Goal: Task Accomplishment & Management: Use online tool/utility

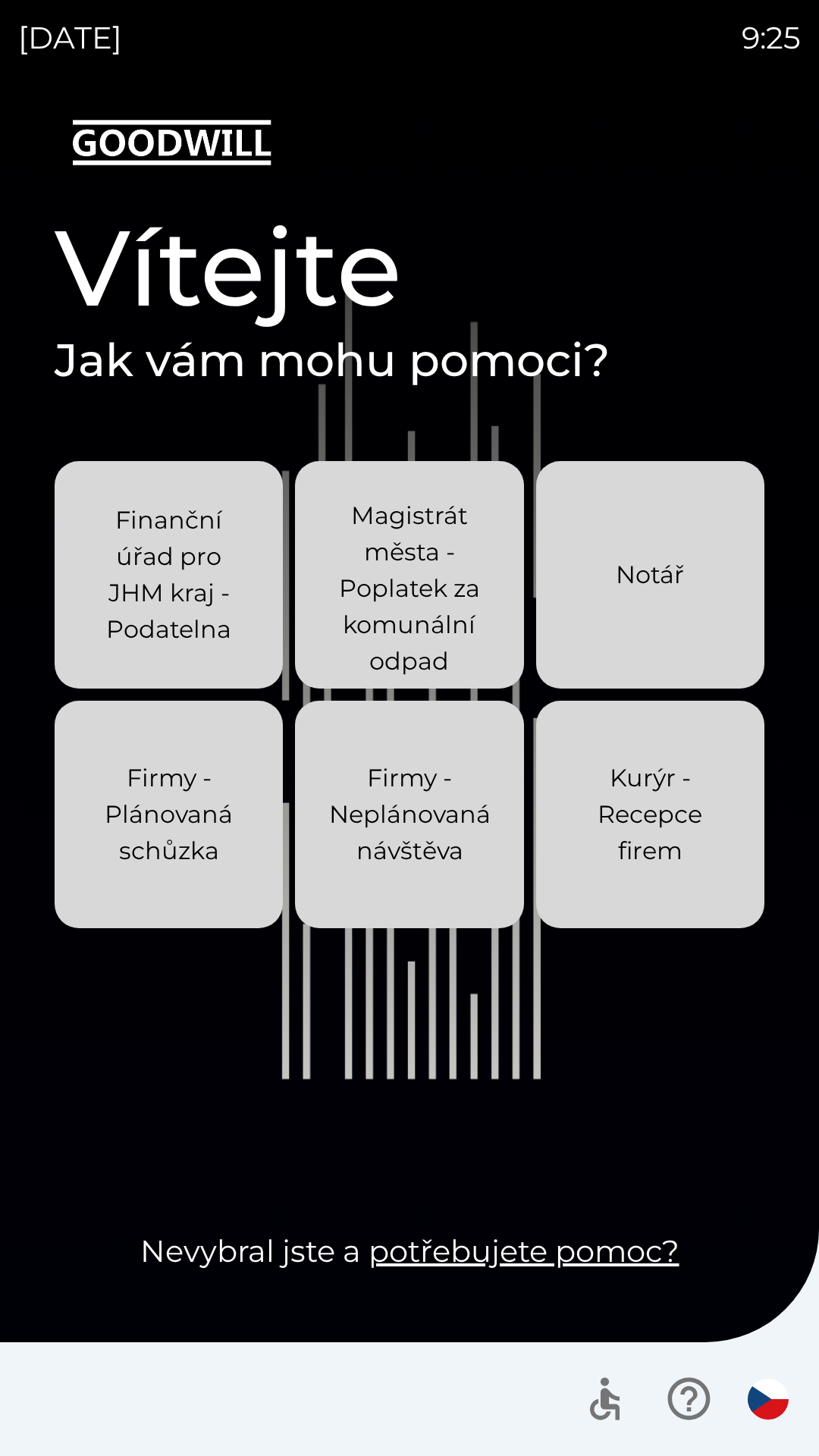
click at [773, 625] on div "Vítejte Jak vám mohu pomoci? Finanční úřad pro JHM kraj - Podatelna Magistrát m…" at bounding box center [409, 782] width 783 height 1350
click at [737, 625] on button "Kurýr - Recepce firem" at bounding box center [650, 814] width 228 height 228
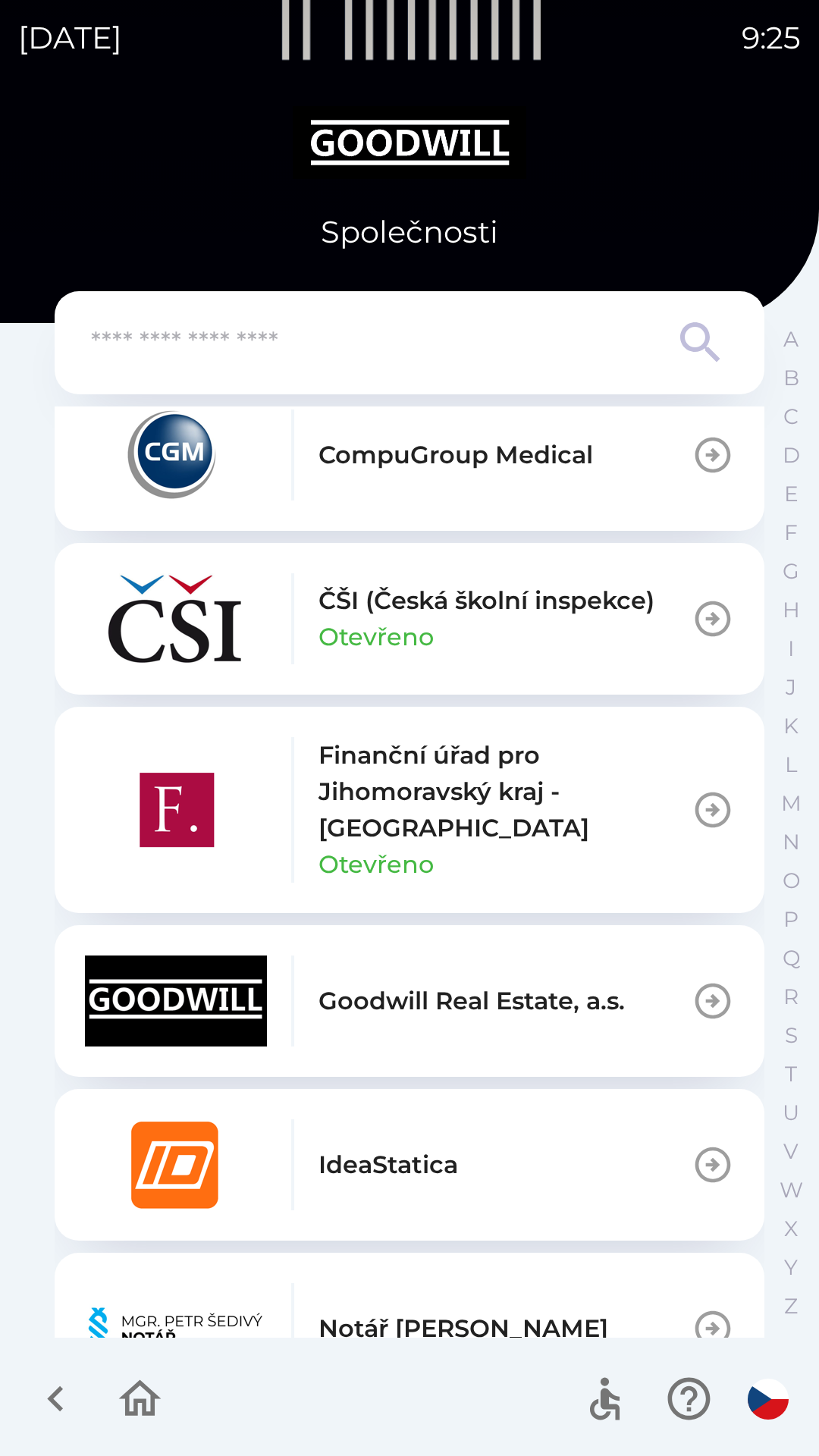
scroll to position [607, 0]
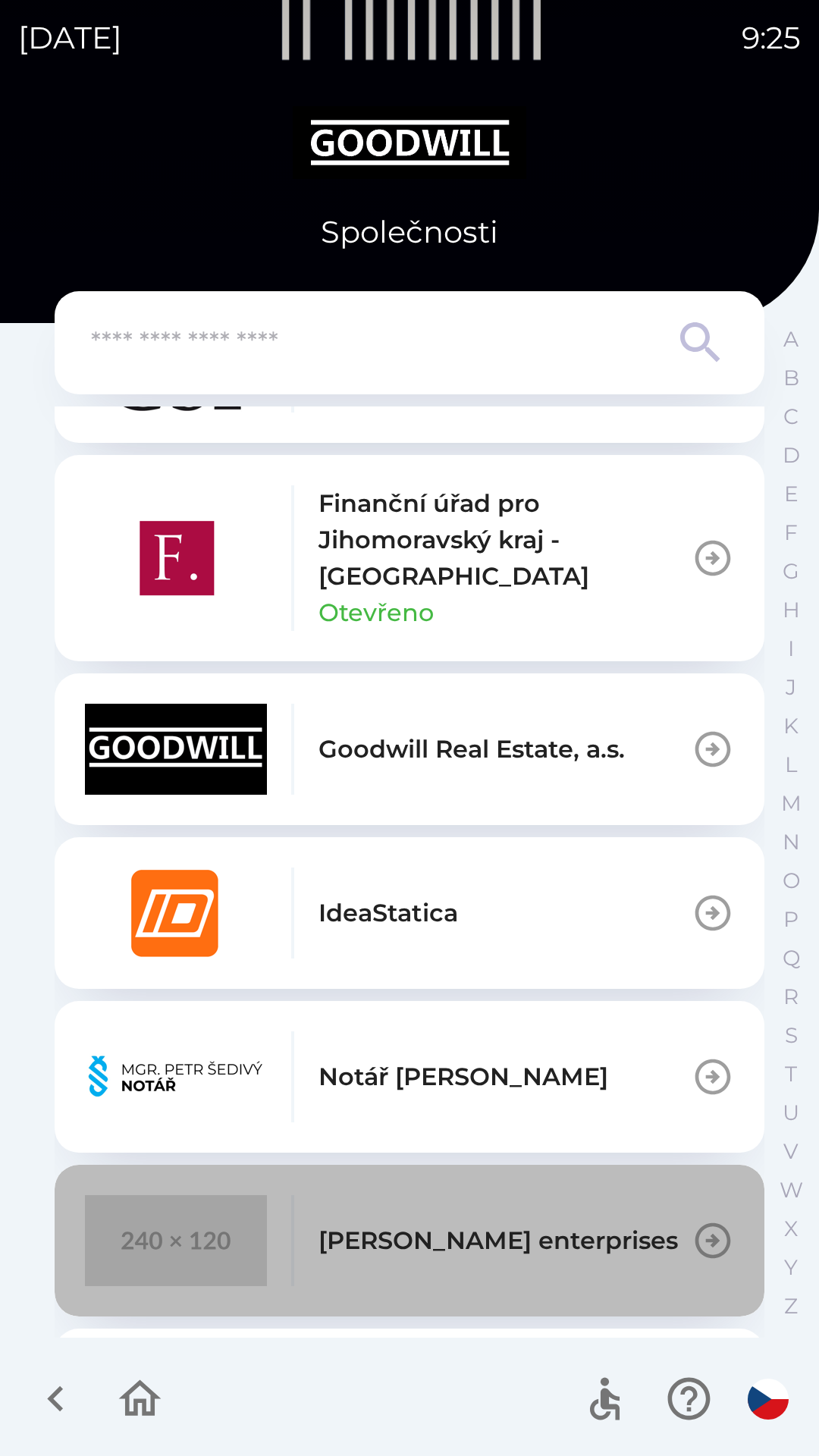
click at [512, 625] on div "[PERSON_NAME] enterprises" at bounding box center [381, 1240] width 593 height 91
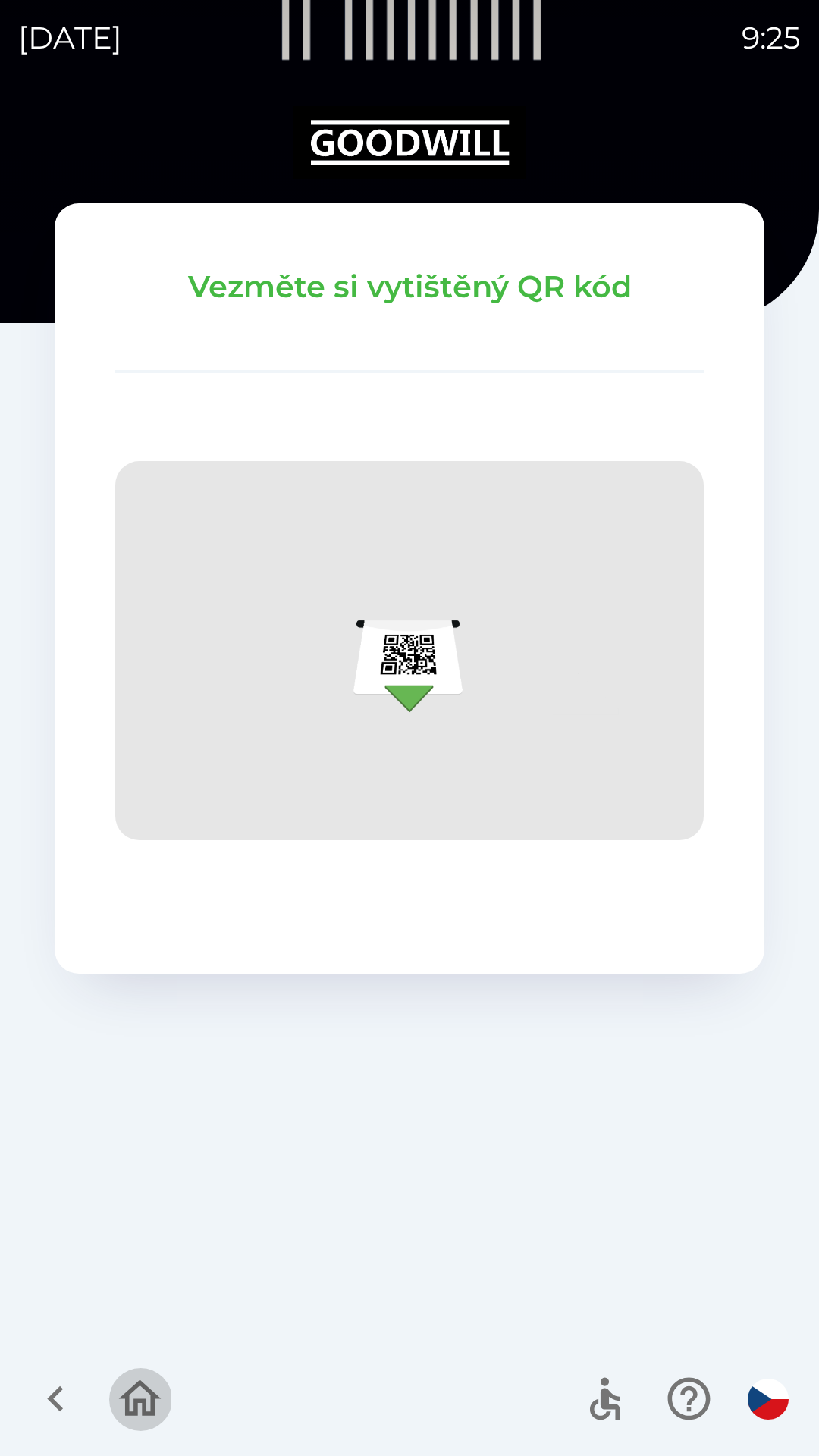
click at [166, 625] on button "button" at bounding box center [139, 1398] width 63 height 63
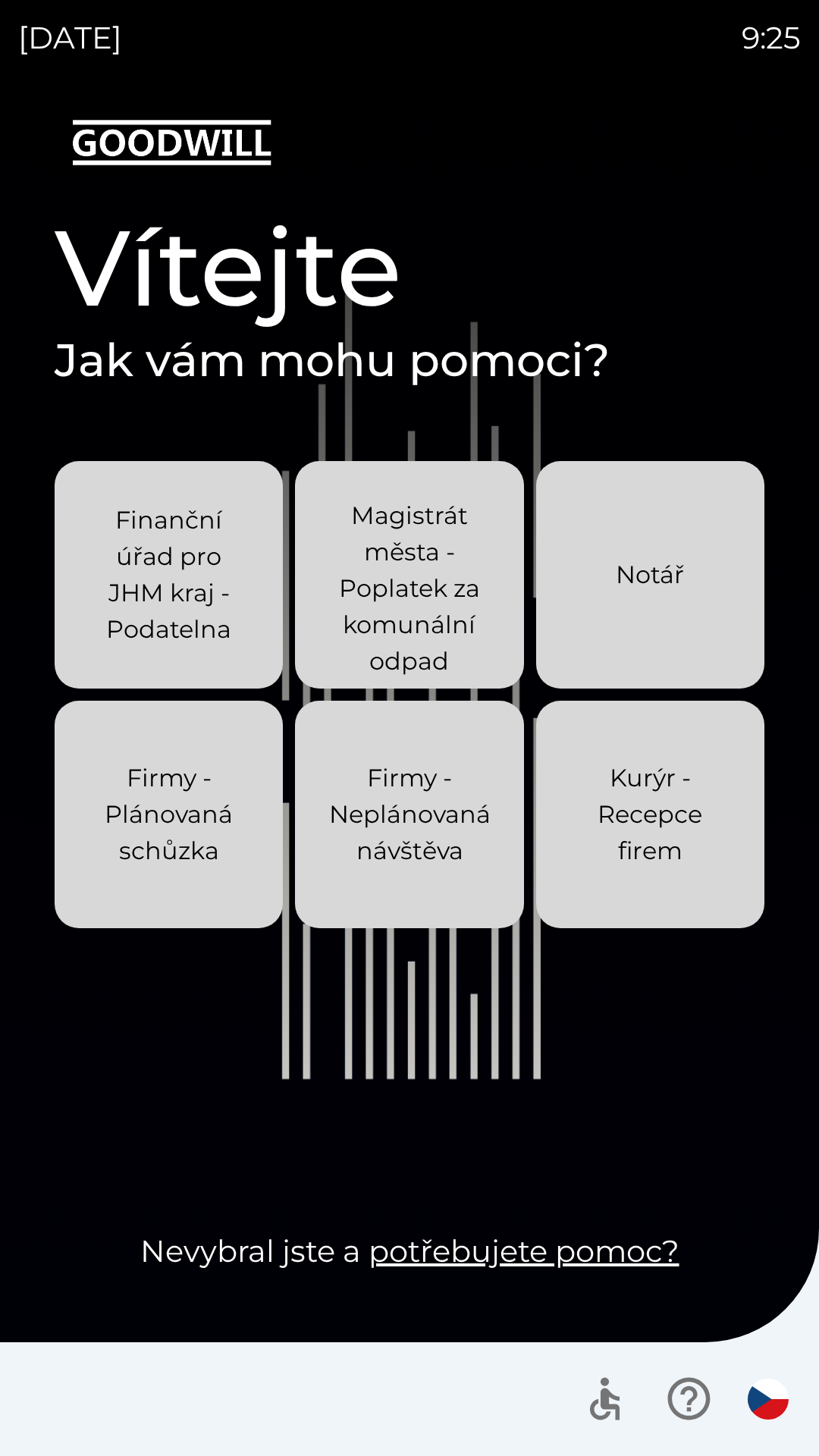
click at [625, 625] on p "Kurýr - Recepce firem" at bounding box center [650, 814] width 155 height 109
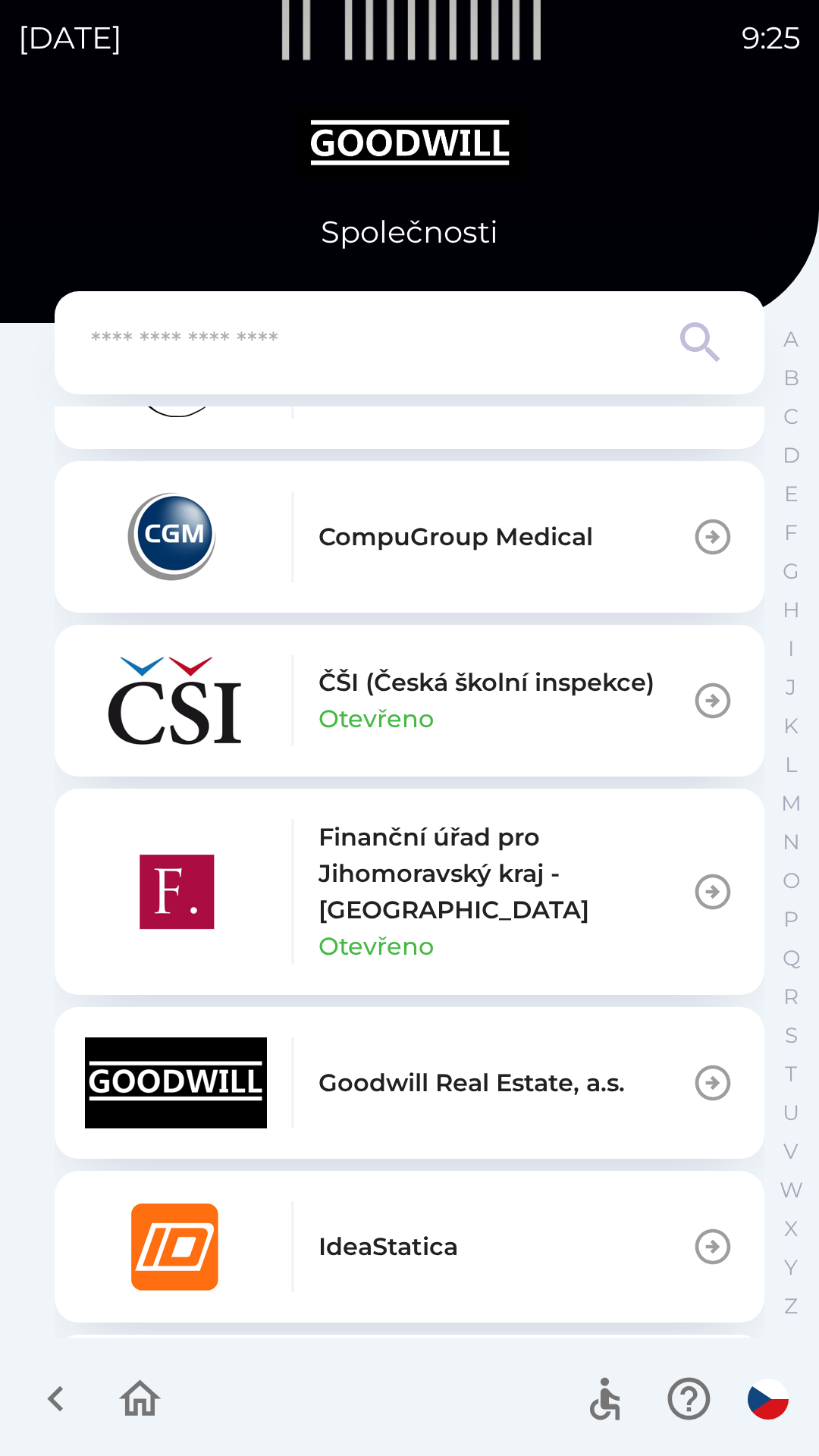
scroll to position [607, 0]
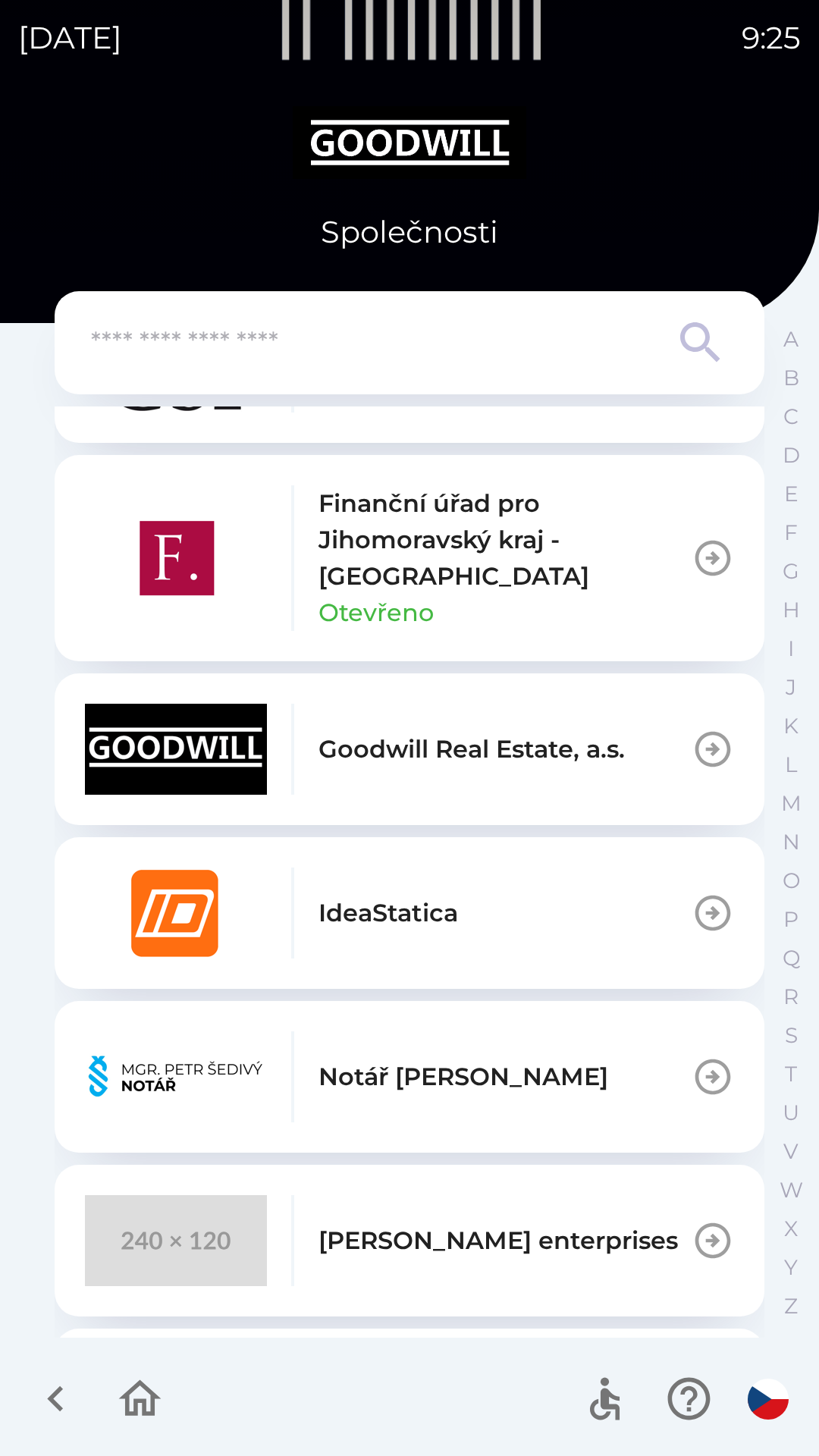
click at [471, 625] on p "Stepan Vrany enterprises" at bounding box center [498, 1240] width 360 height 36
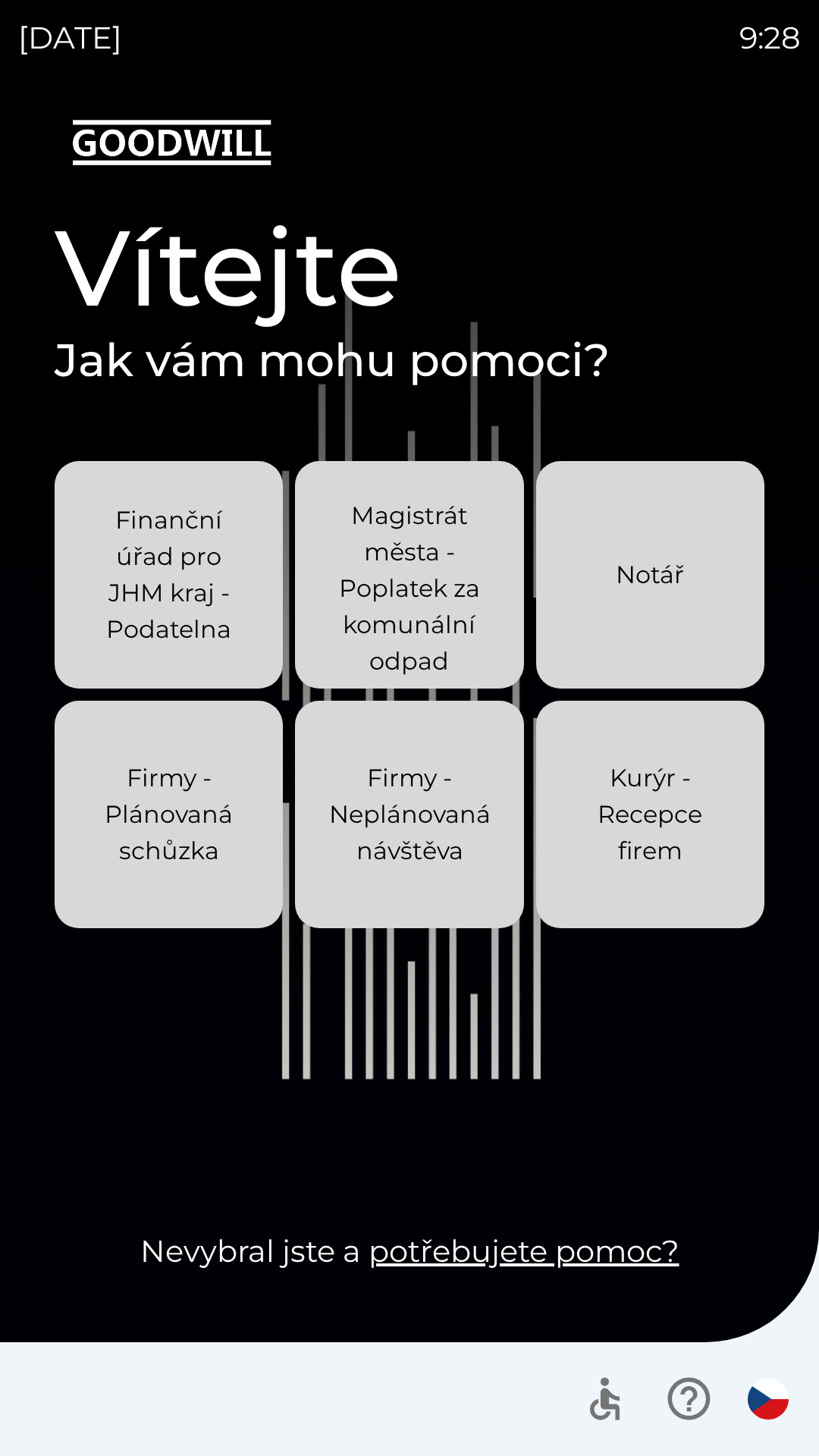
click at [705, 763] on p "Kurýr - Recepce firem" at bounding box center [650, 814] width 155 height 109
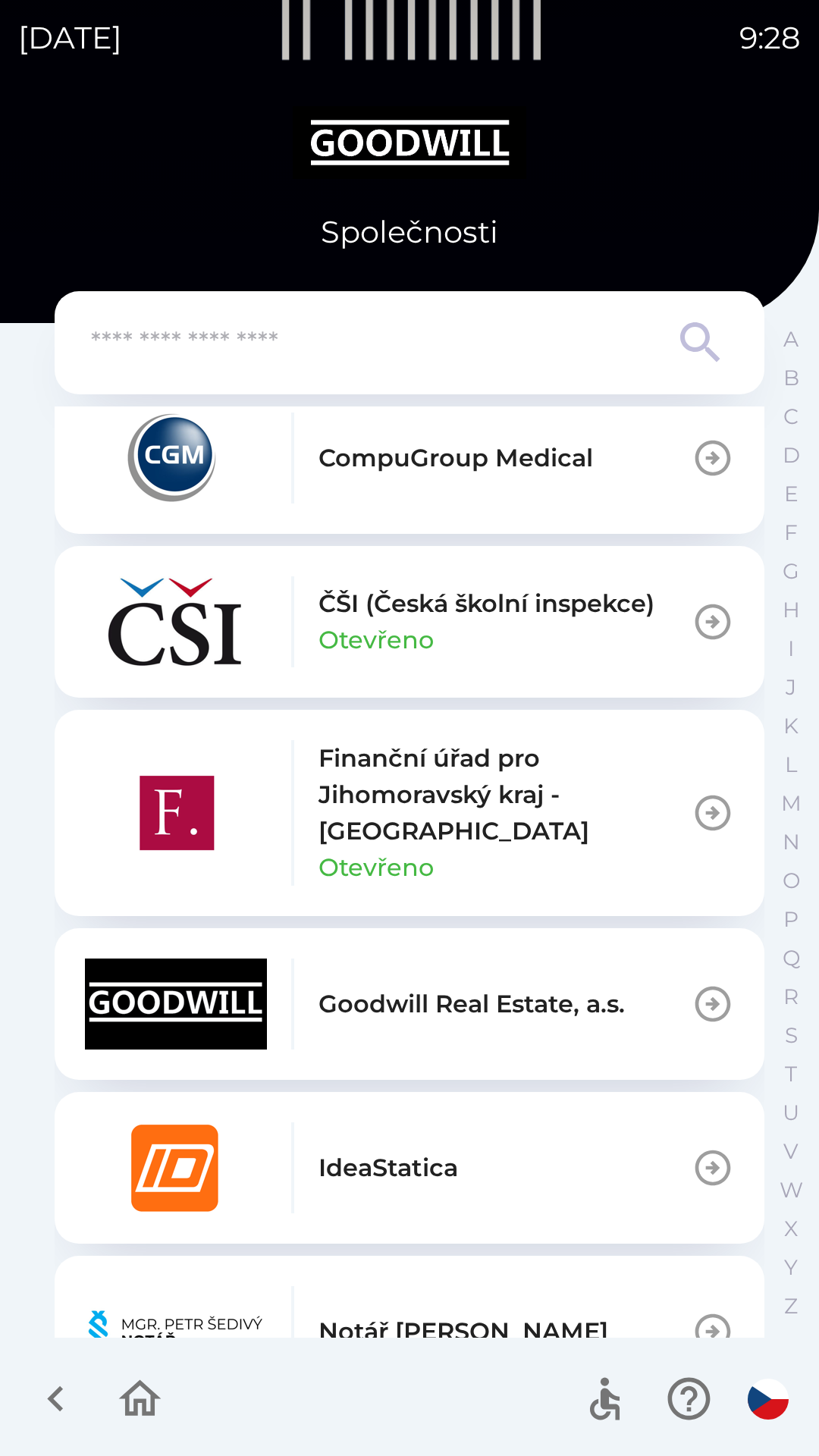
scroll to position [607, 0]
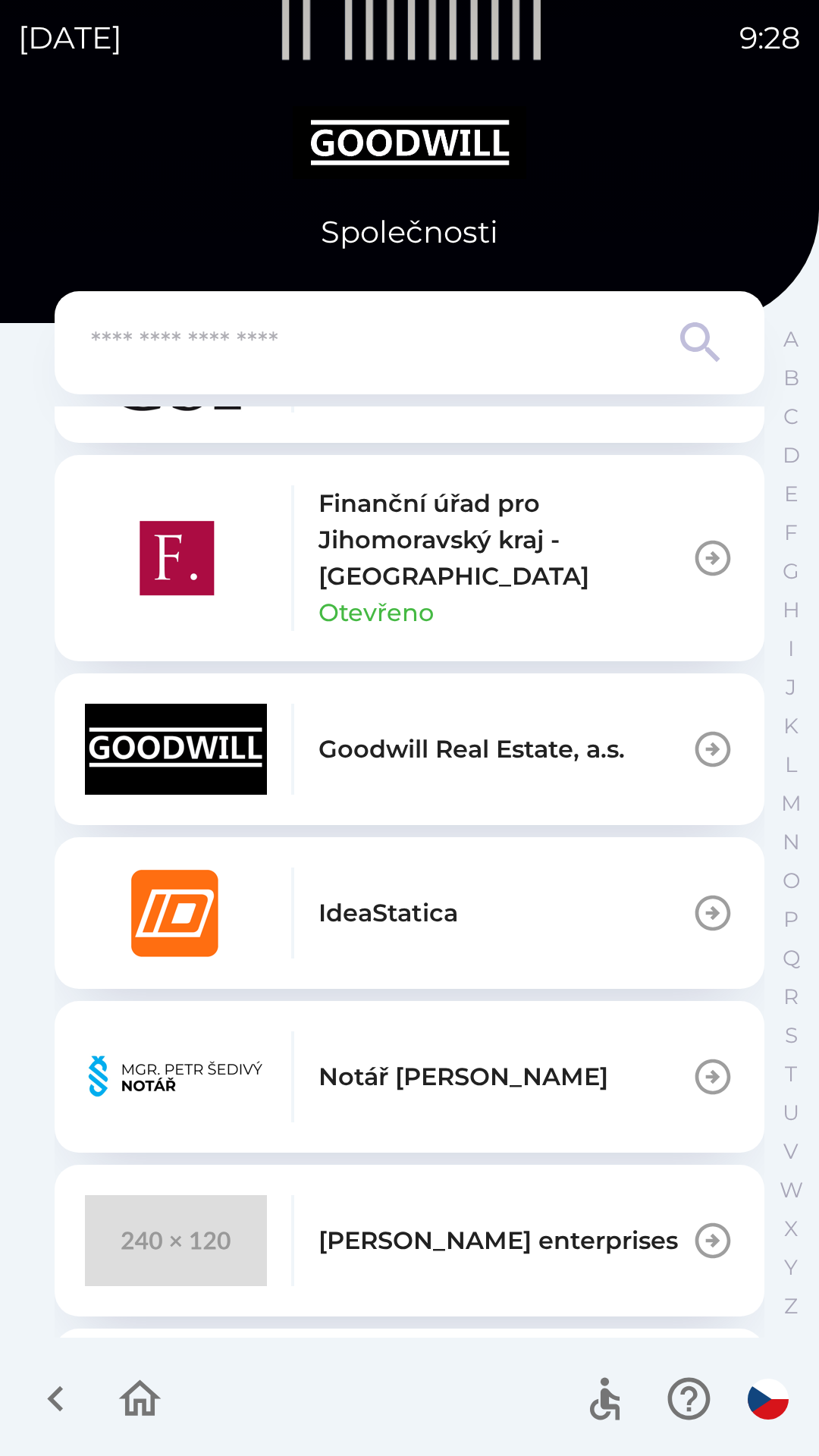
click at [525, 1248] on p "[PERSON_NAME] enterprises" at bounding box center [498, 1240] width 360 height 36
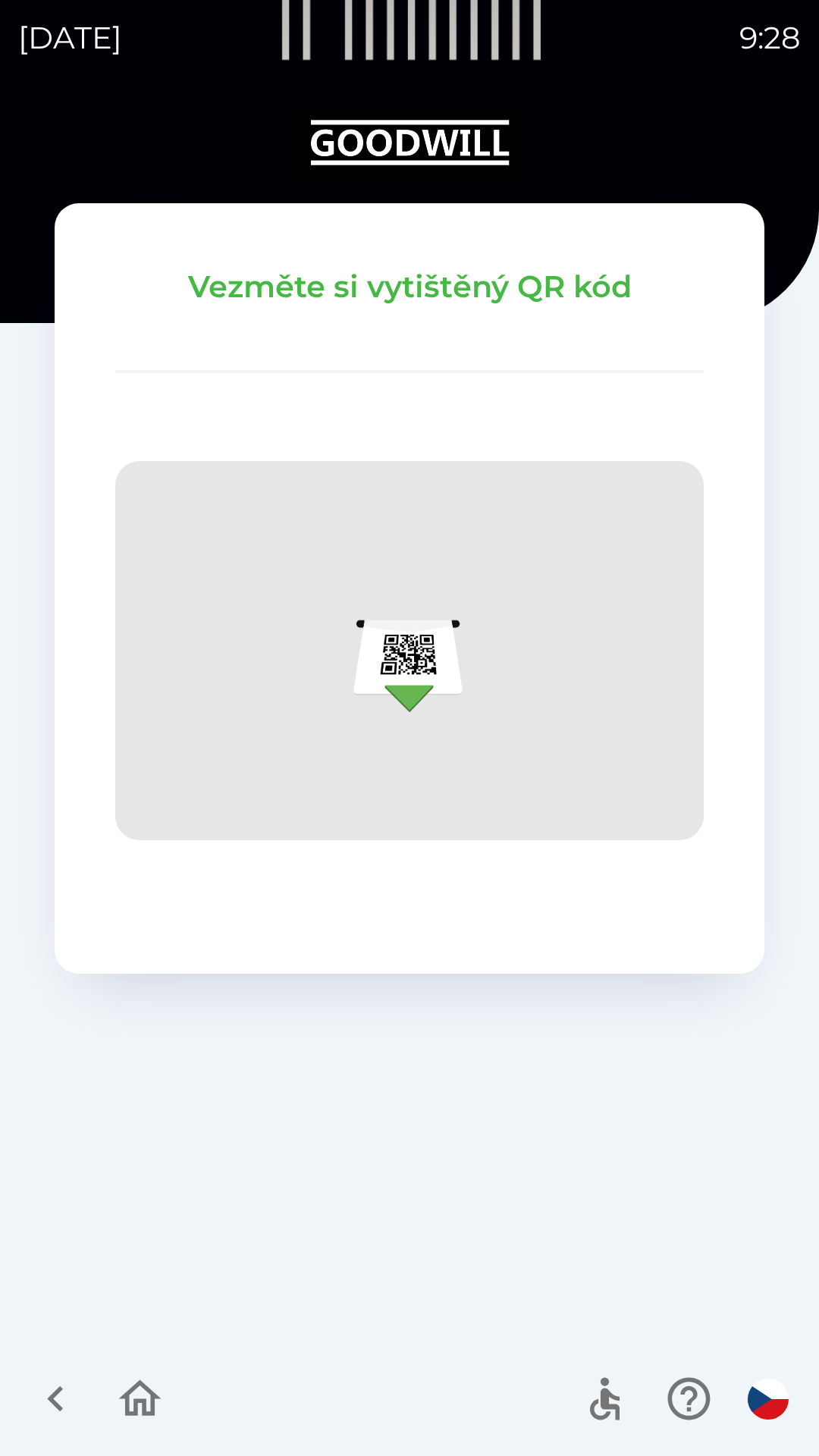
drag, startPoint x: 182, startPoint y: 1375, endPoint x: 148, endPoint y: 1399, distance: 41.6
click at [148, 1399] on icon "button" at bounding box center [140, 1399] width 50 height 50
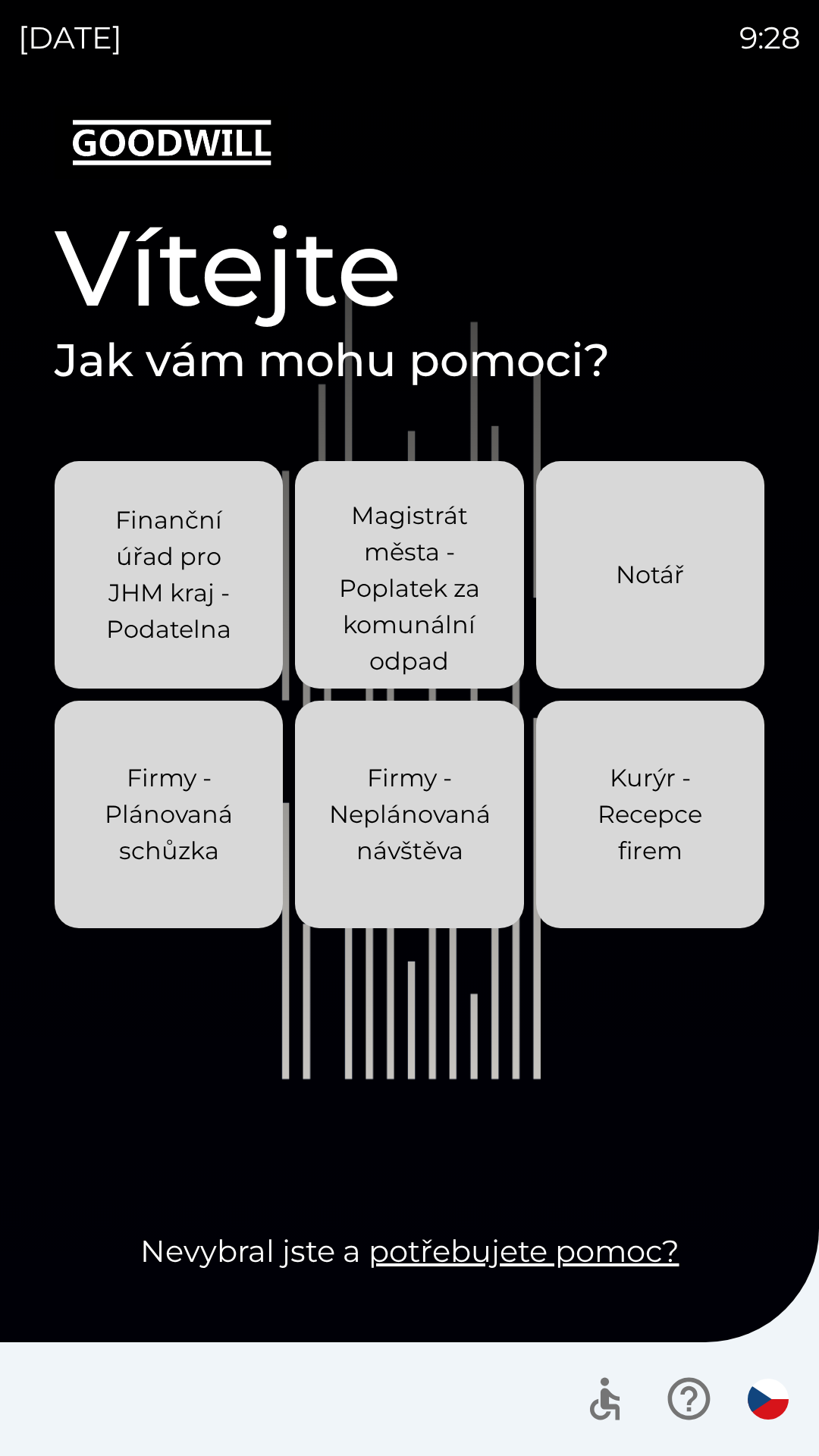
click at [643, 806] on p "Kurýr - Recepce firem" at bounding box center [650, 814] width 155 height 109
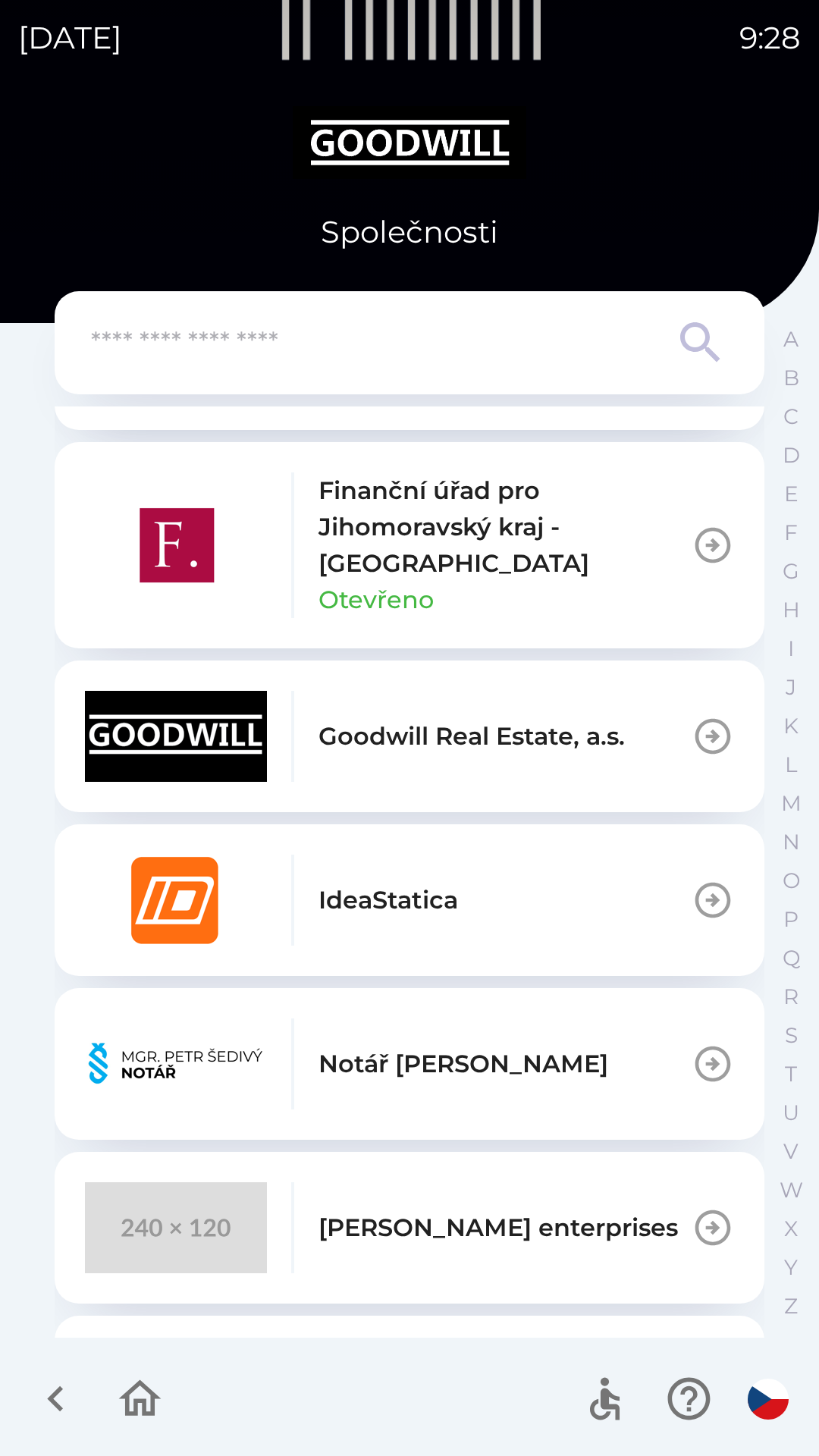
scroll to position [683, 0]
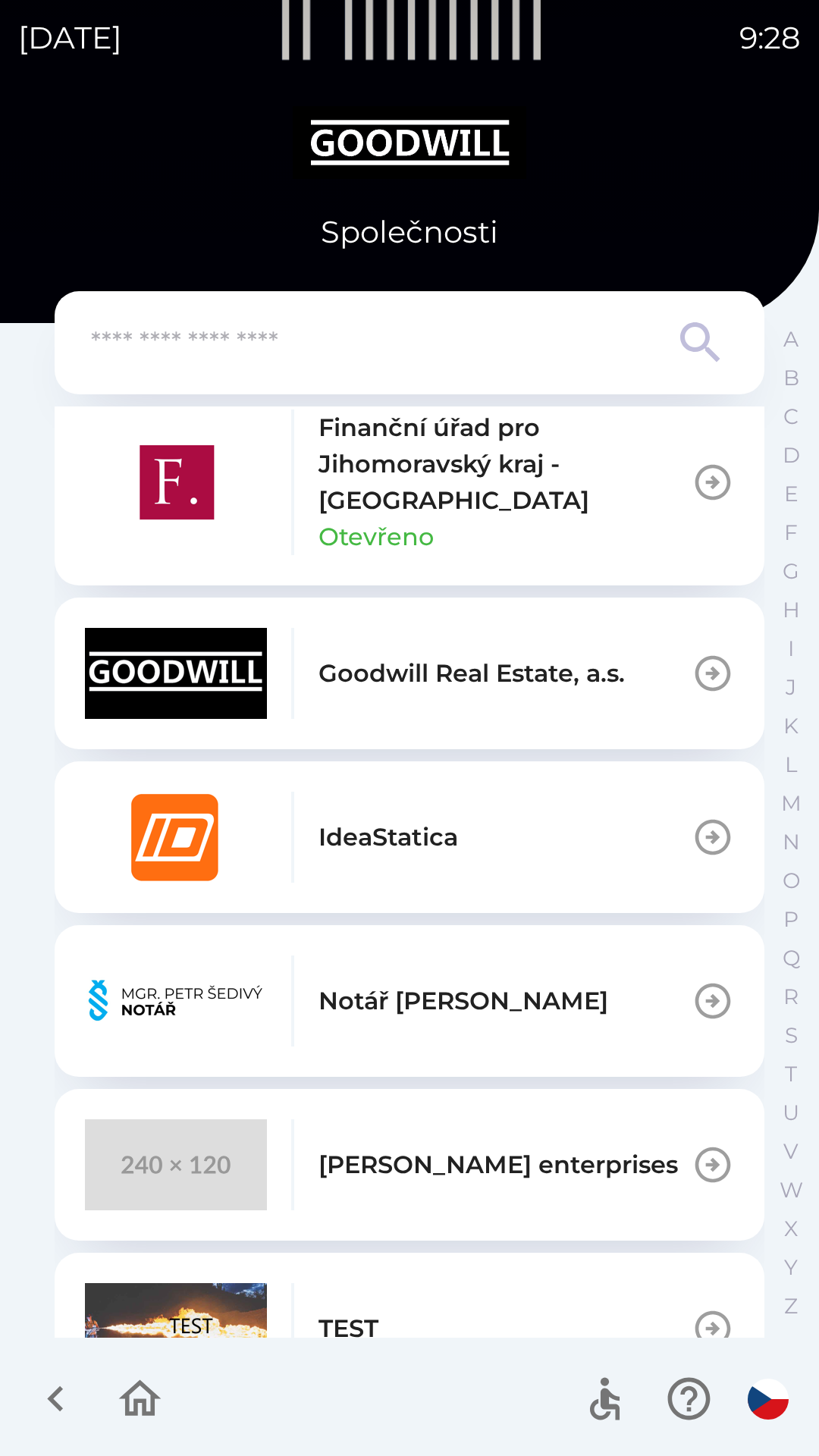
click at [477, 1077] on div "AFRY CZ s.r.o. Čerstvě utrženo, družstvo CompuGroup Medical ČŠI (Česká školní i…" at bounding box center [409, 871] width 710 height 931
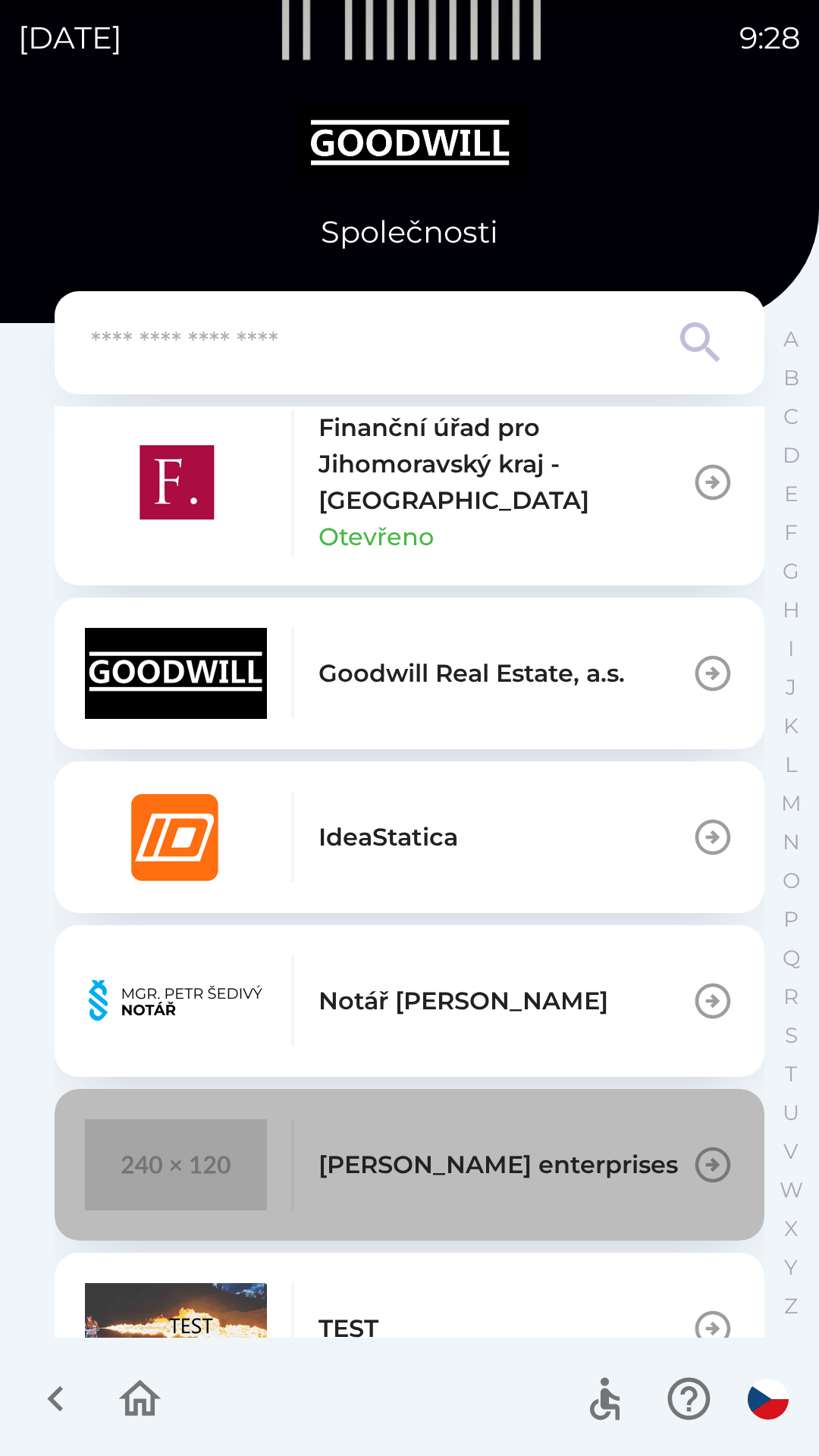
click at [477, 1096] on button "Stepan Vrany enterprises" at bounding box center [409, 1165] width 710 height 151
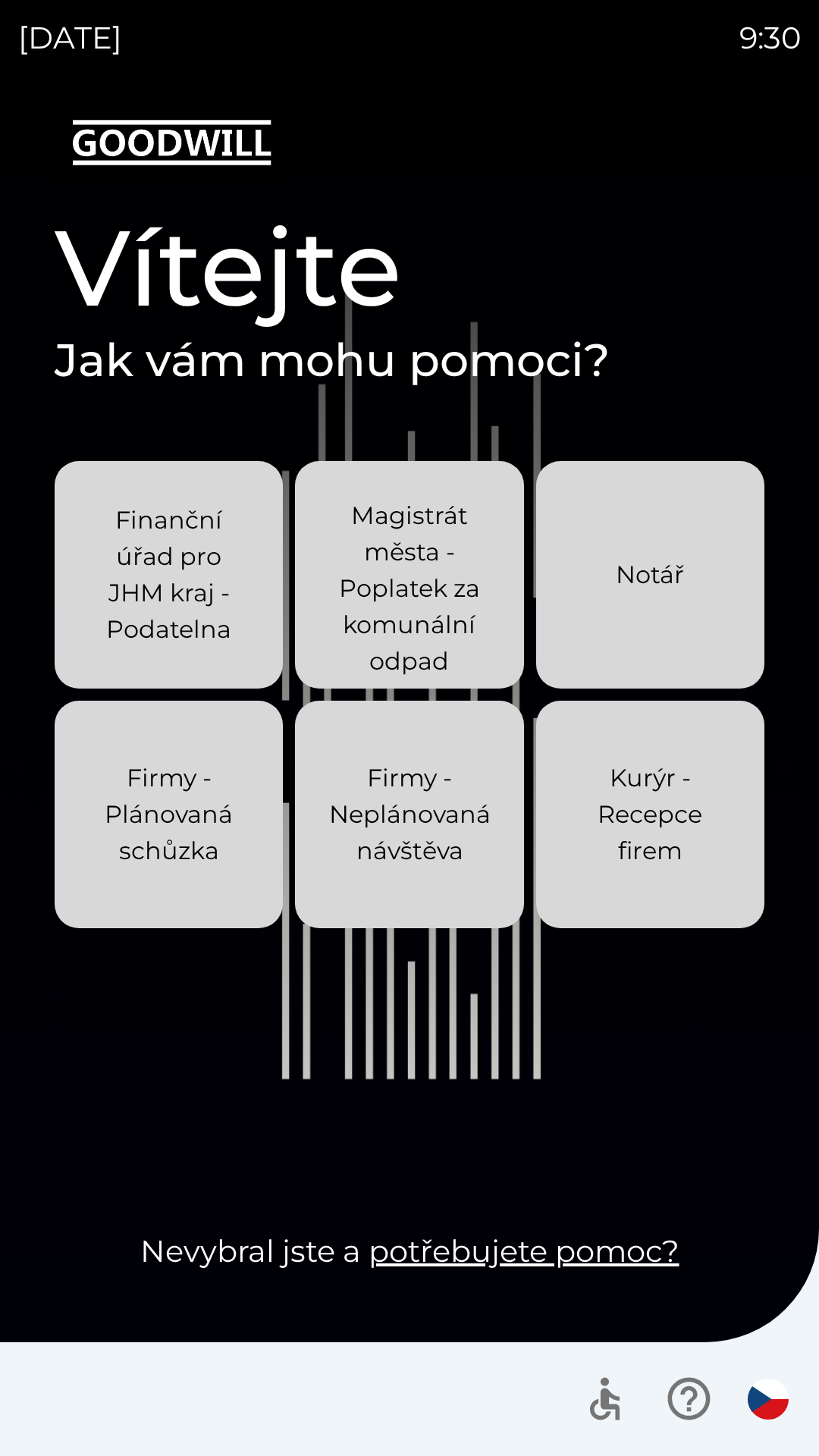
click at [700, 796] on p "Kurýr - Recepce firem" at bounding box center [650, 814] width 155 height 109
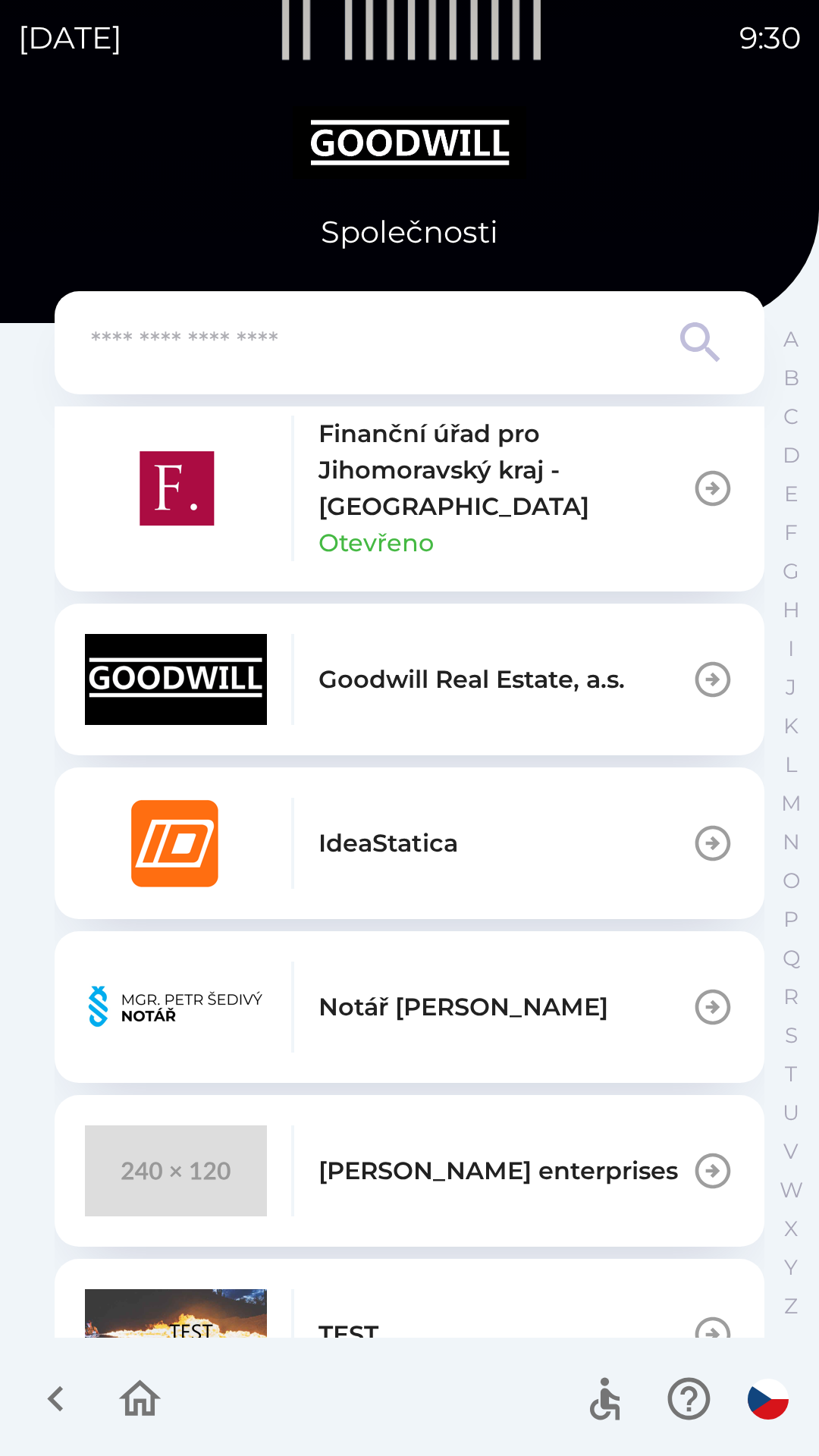
scroll to position [683, 0]
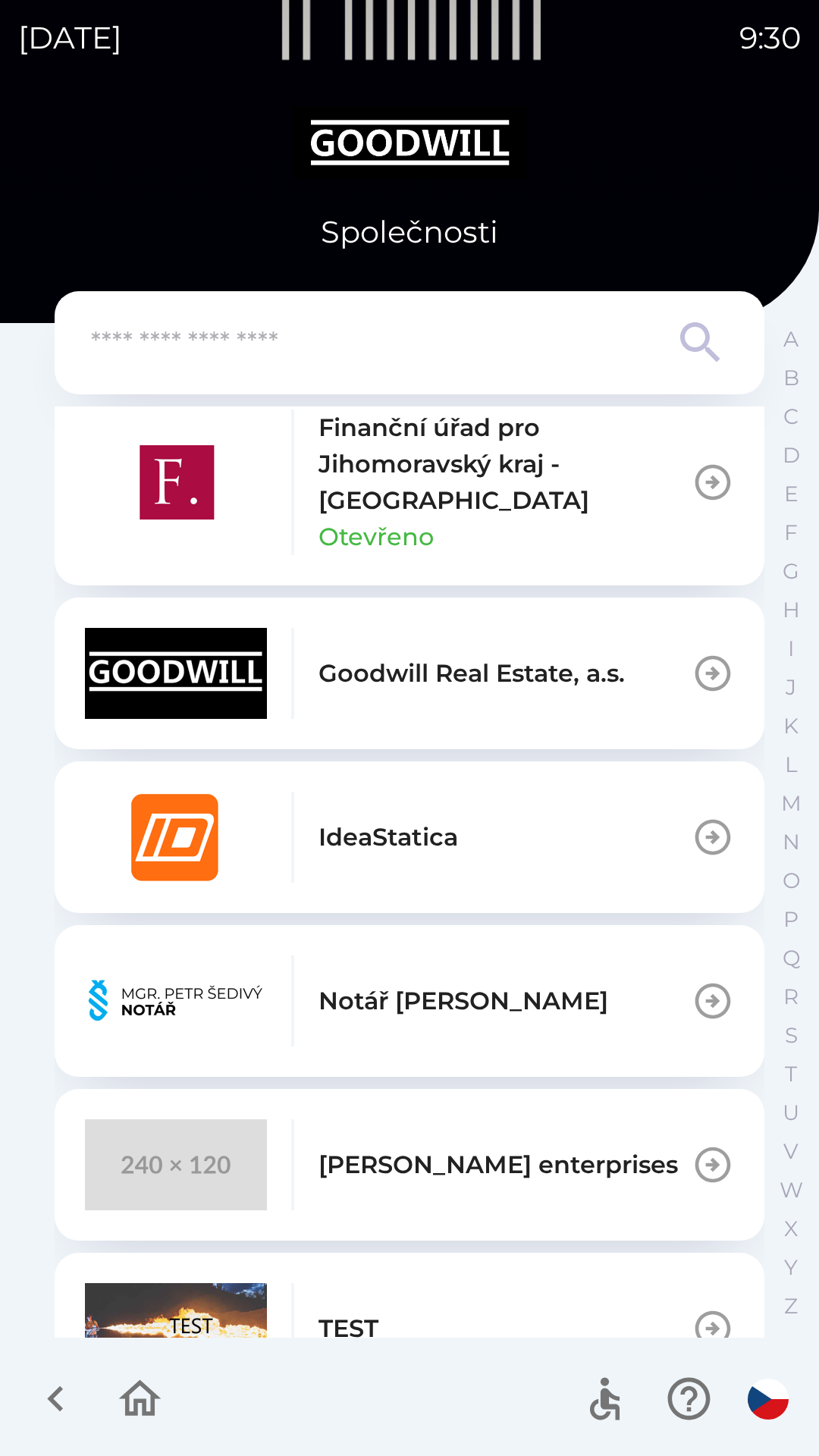
click at [554, 1121] on div "Stepan Vrany enterprises" at bounding box center [381, 1165] width 593 height 91
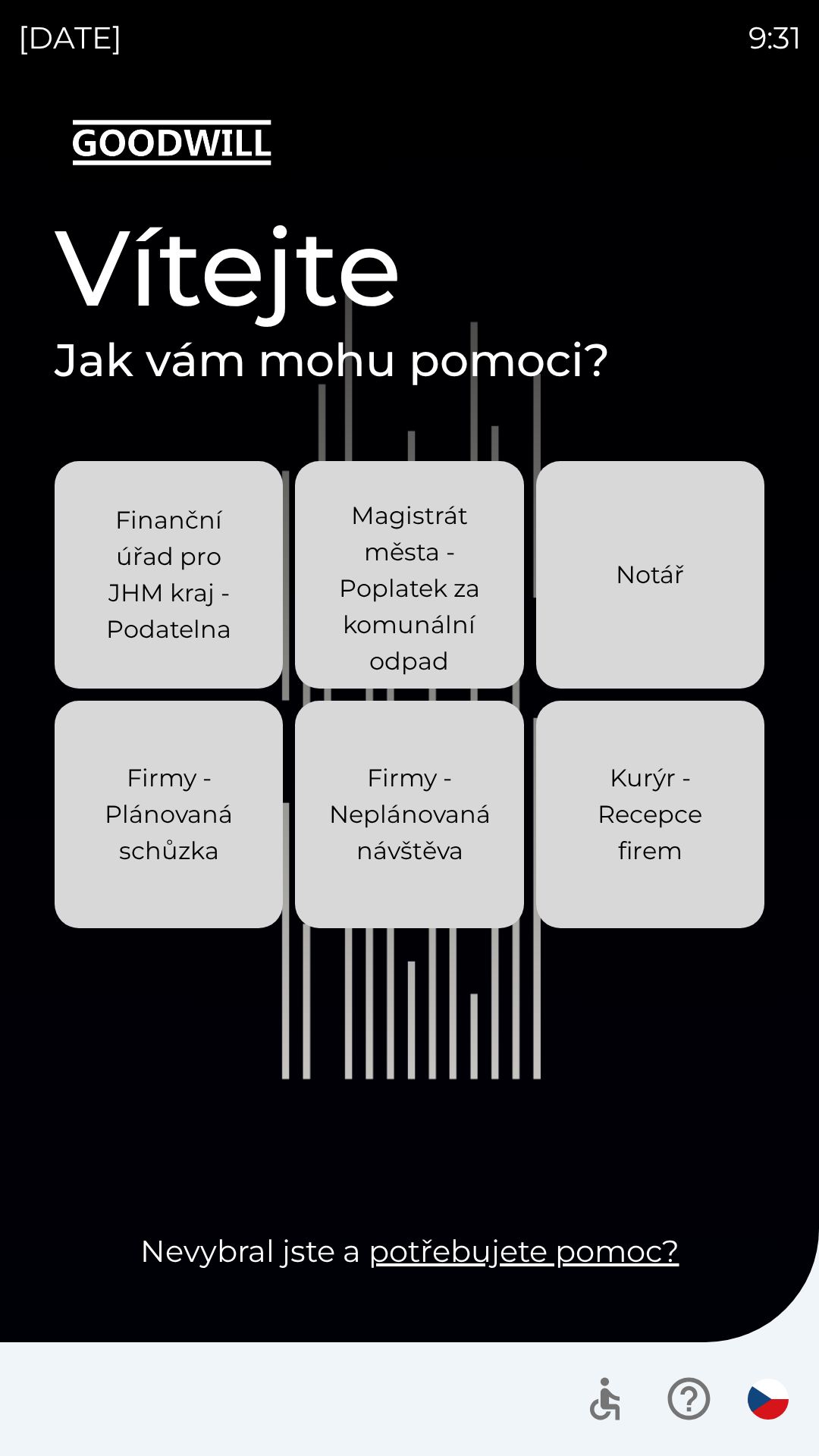
click at [675, 757] on div "Kurýr - Recepce firem" at bounding box center [650, 814] width 155 height 158
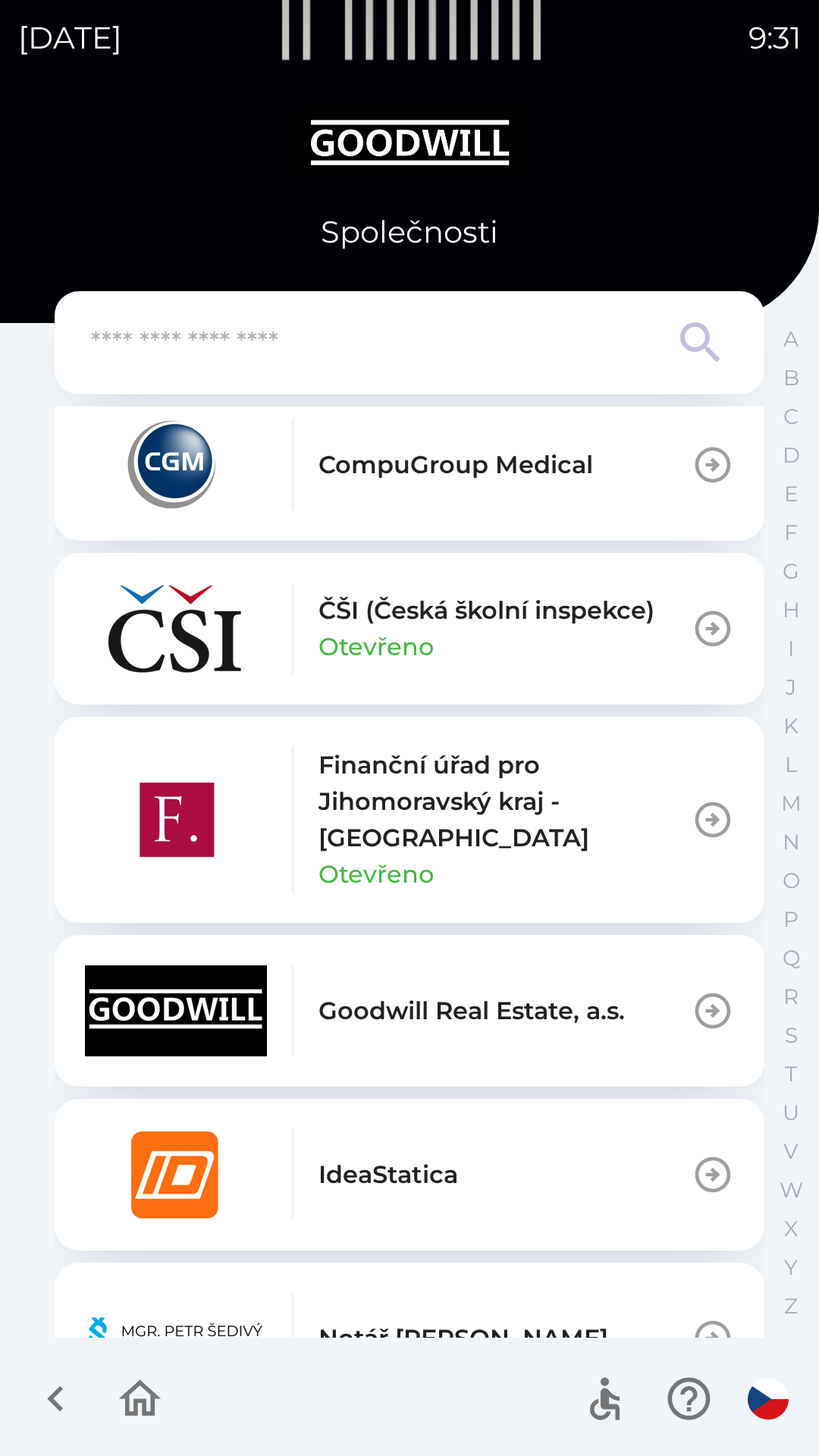
scroll to position [607, 0]
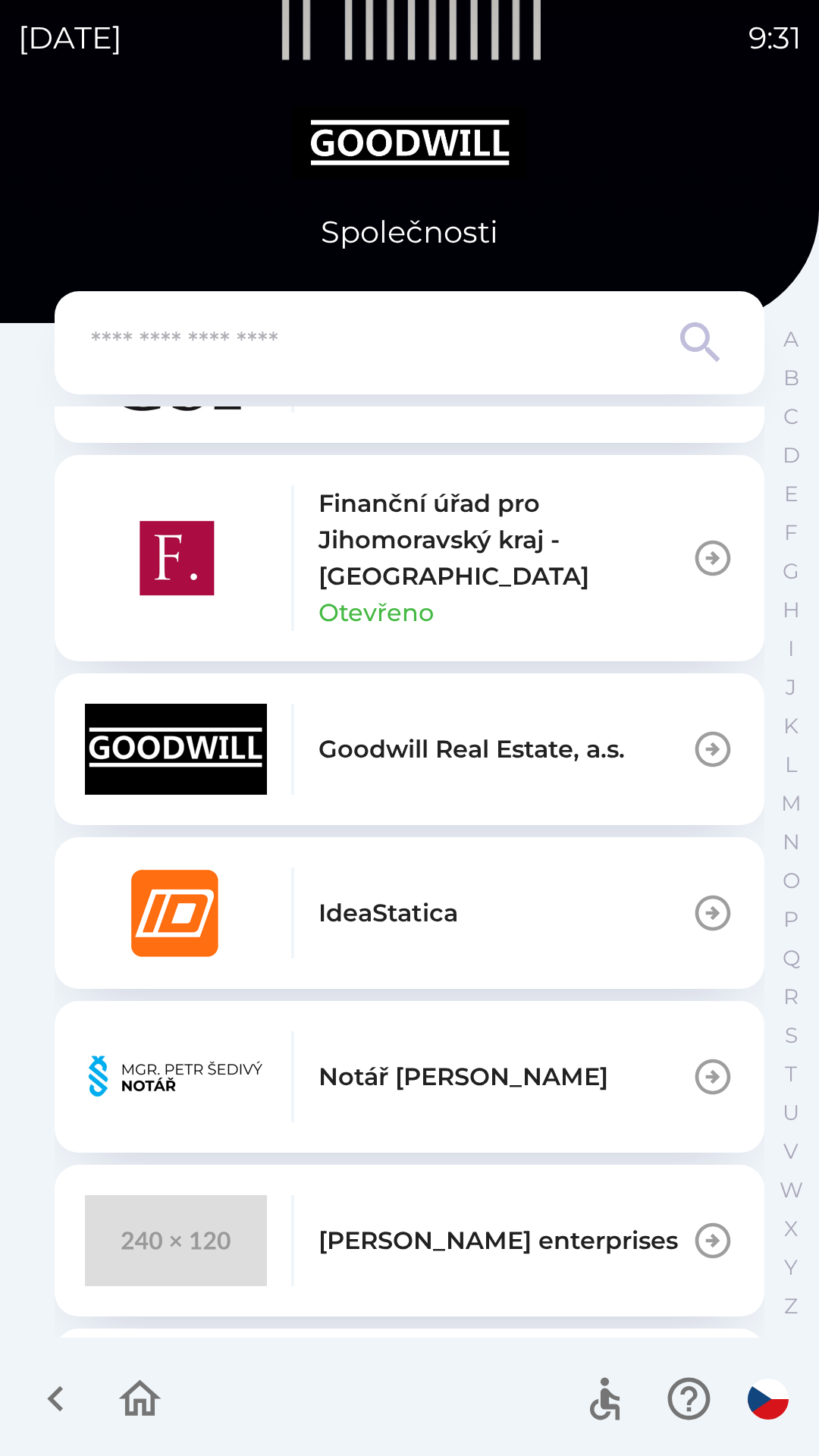
click at [443, 1202] on div "Stepan Vrany enterprises" at bounding box center [381, 1240] width 593 height 91
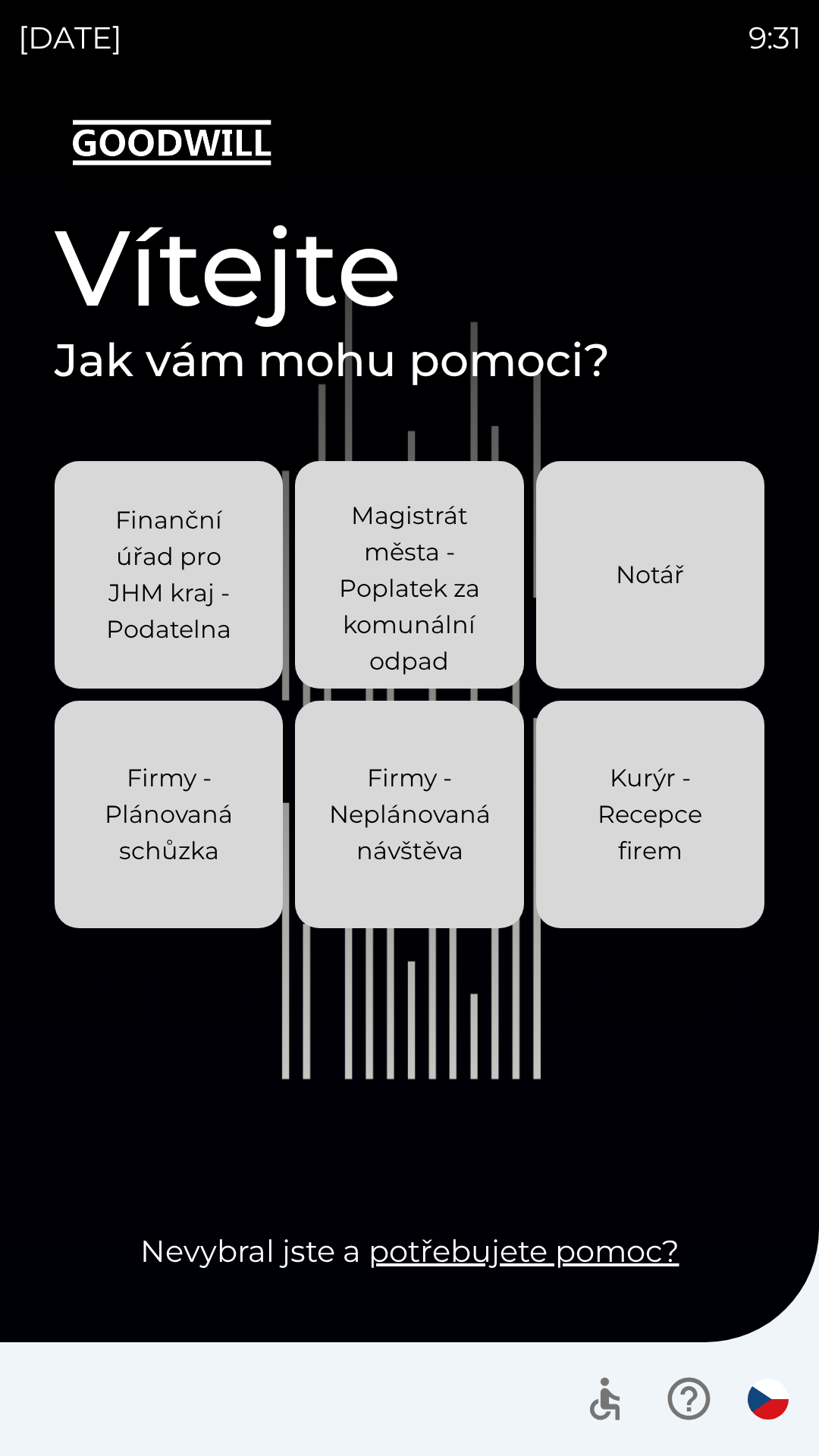
click at [688, 766] on p "Kurýr - Recepce firem" at bounding box center [650, 814] width 155 height 109
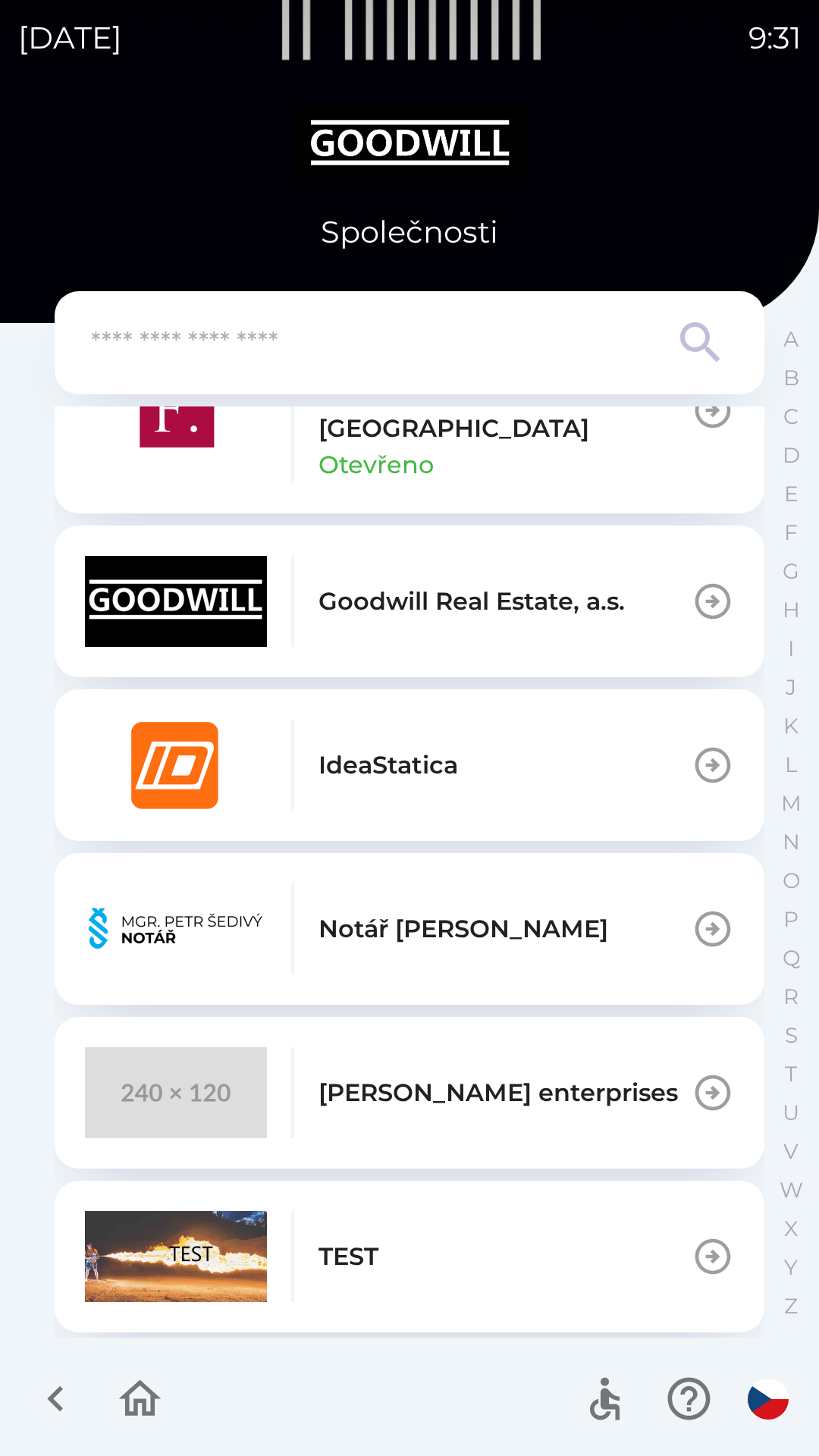
scroll to position [911, 0]
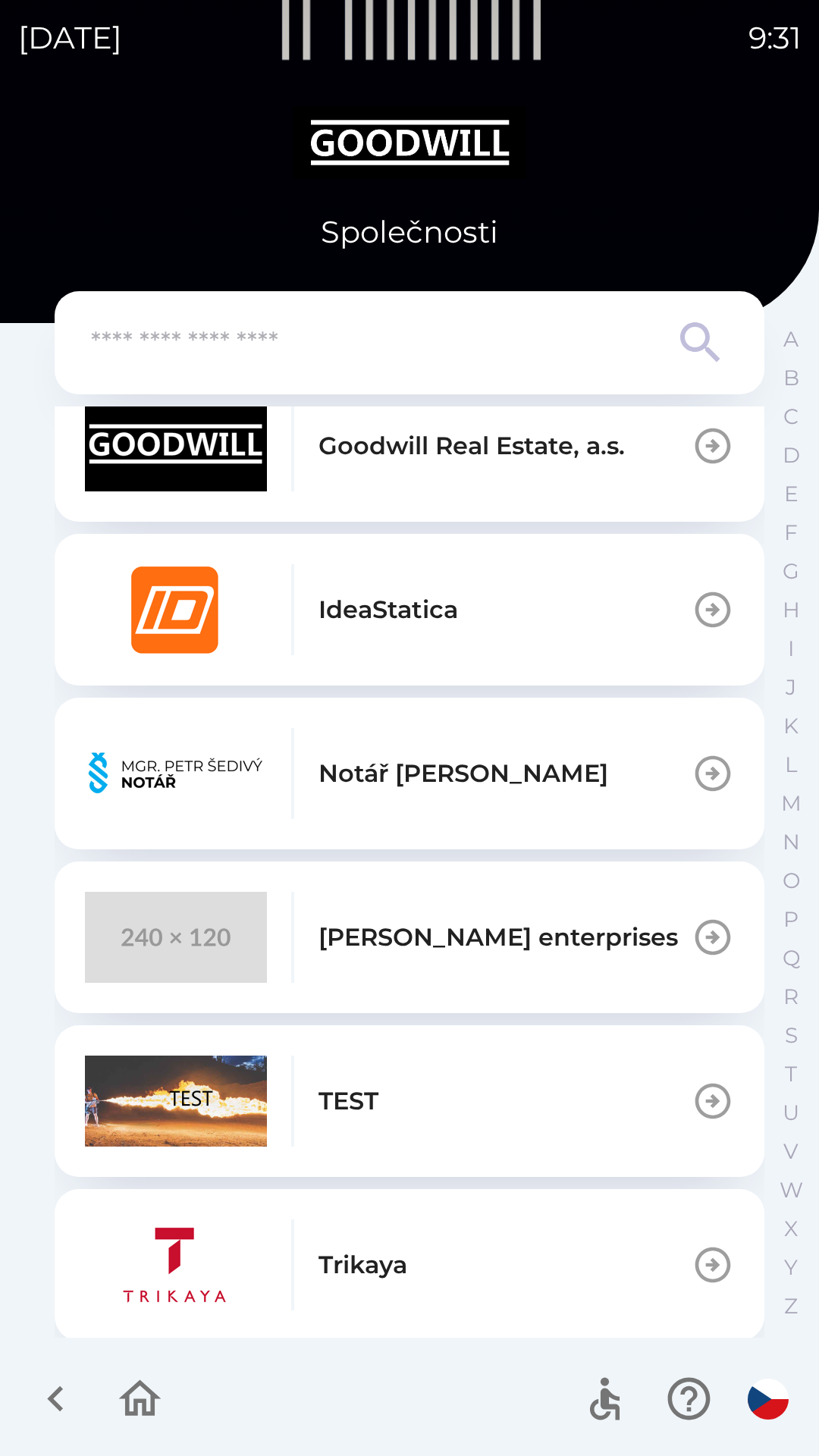
click at [469, 931] on p "[PERSON_NAME] enterprises" at bounding box center [498, 937] width 360 height 36
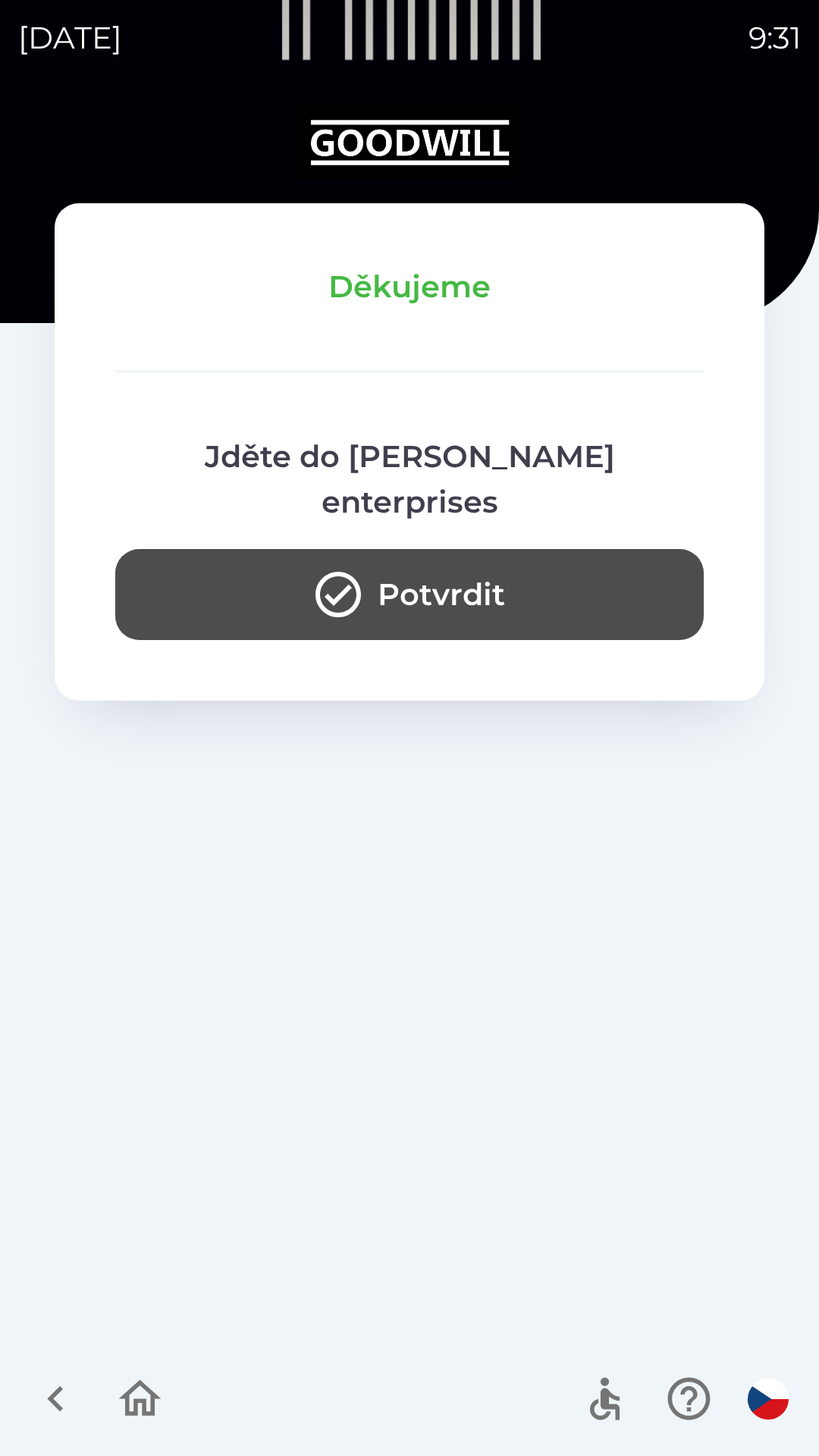
click at [544, 549] on button "Potvrdit" at bounding box center [409, 594] width 588 height 91
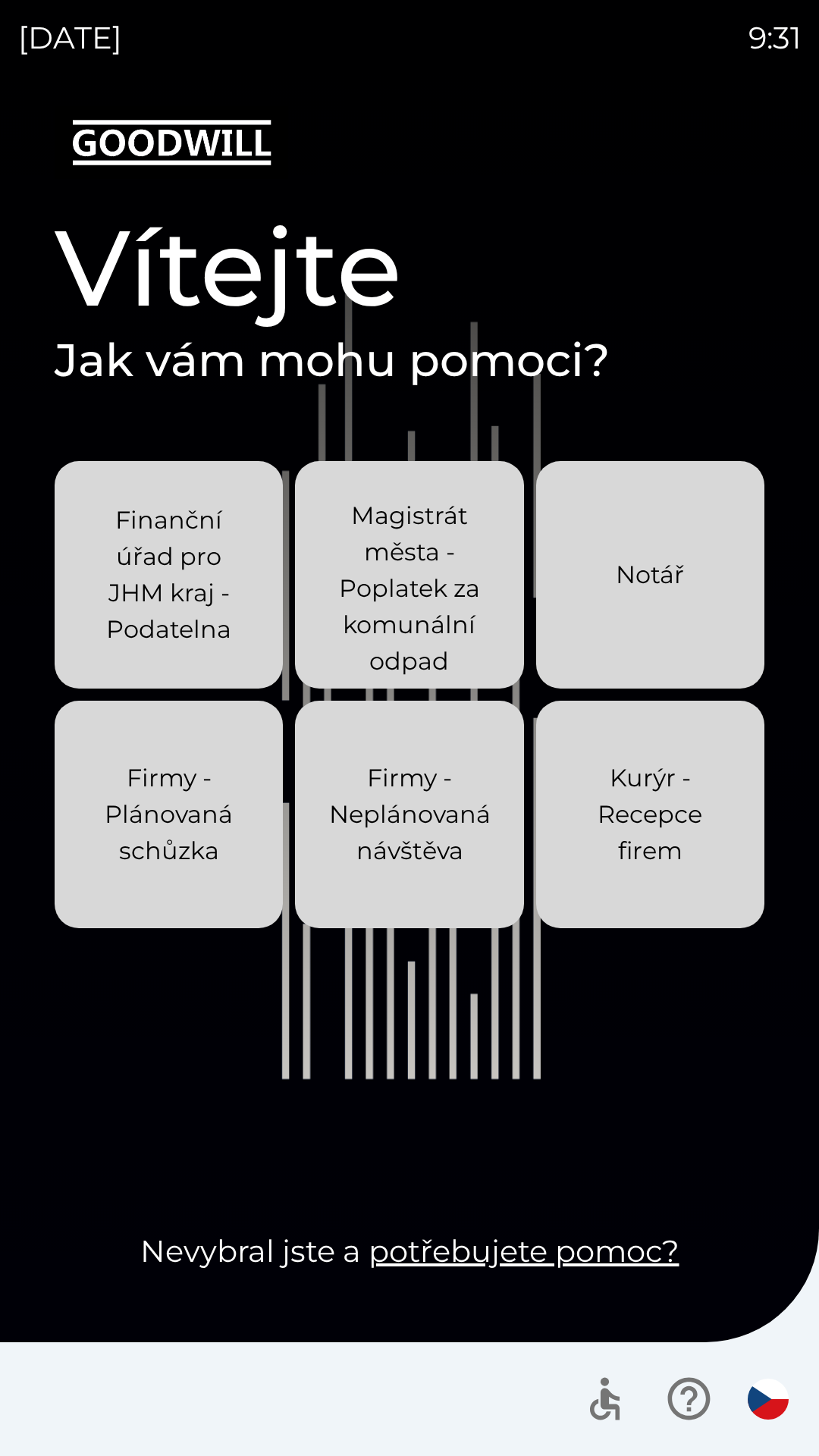
click at [573, 866] on p "Kurýr - Recepce firem" at bounding box center [650, 814] width 155 height 109
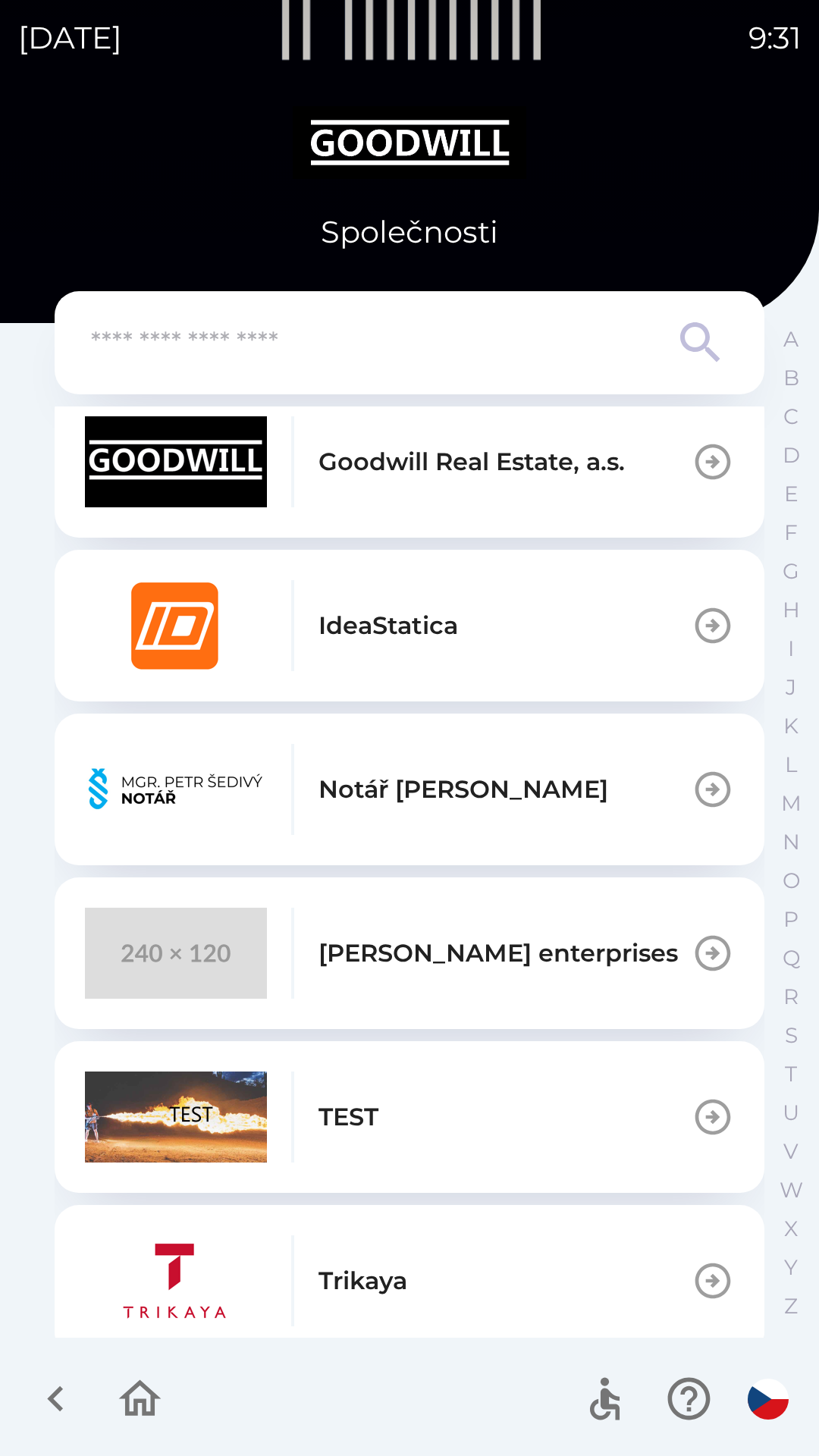
scroll to position [1213, 0]
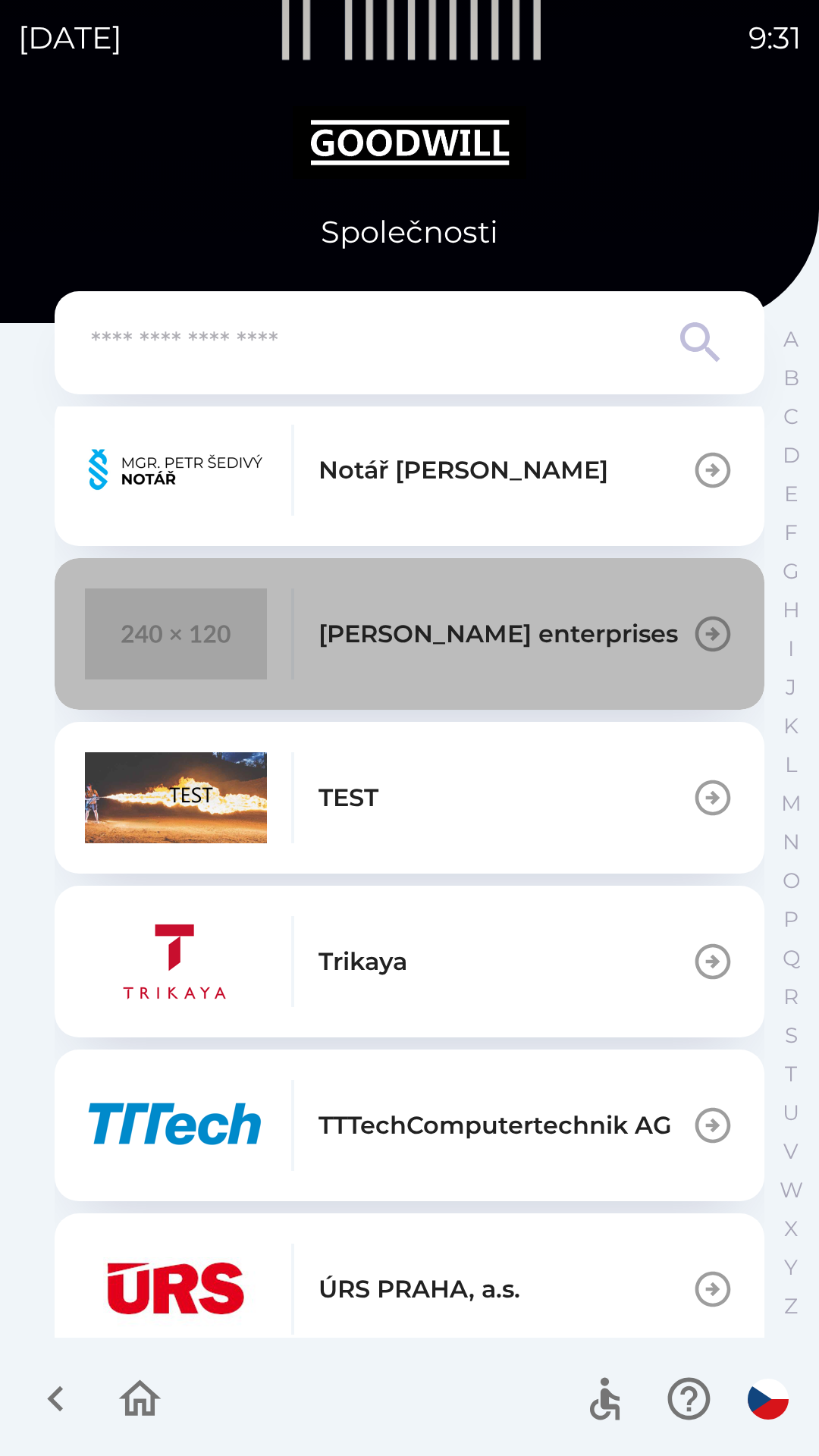
click at [576, 674] on div "[PERSON_NAME] enterprises" at bounding box center [381, 633] width 593 height 91
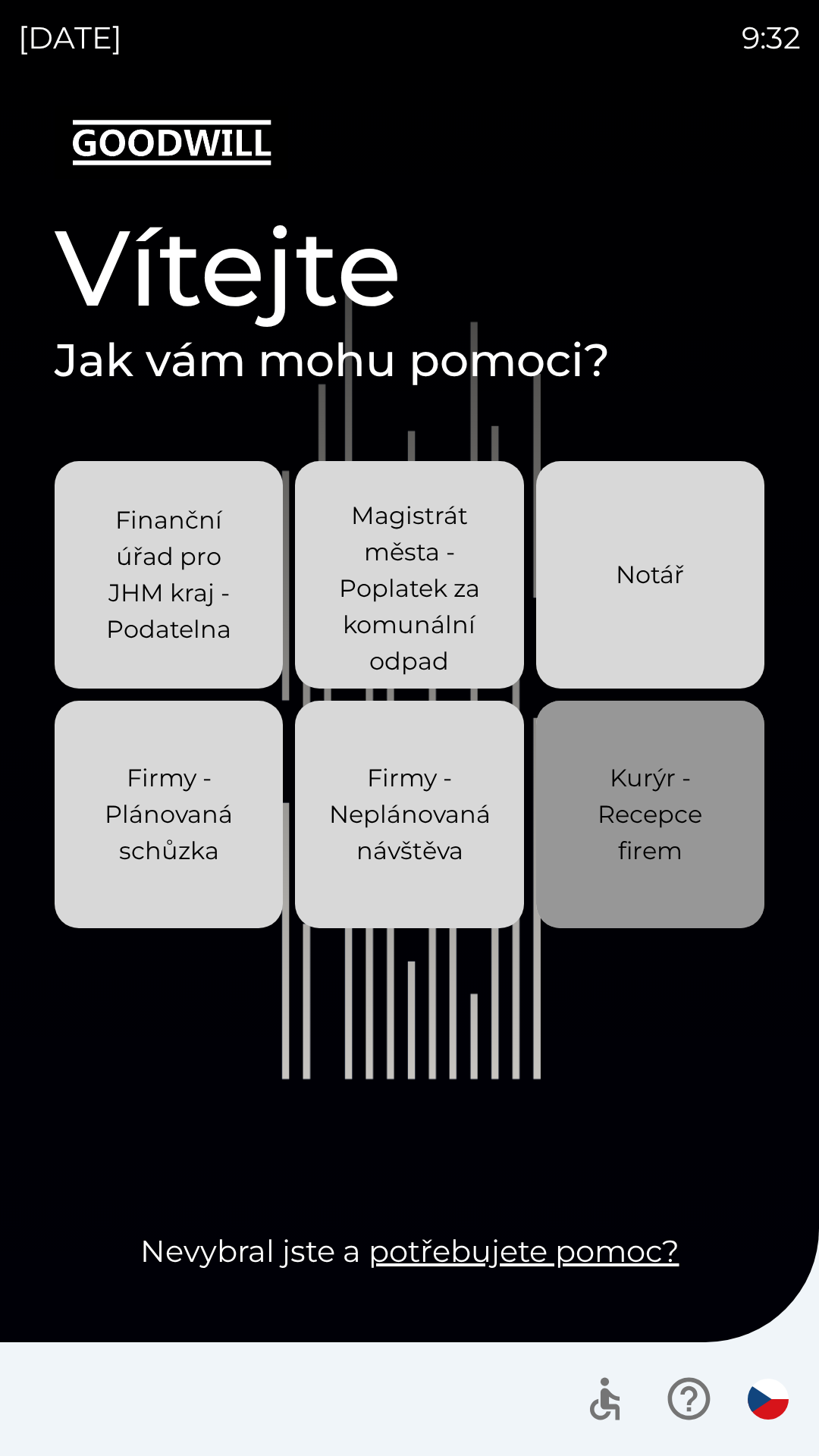
click at [676, 792] on p "Kurýr - Recepce firem" at bounding box center [650, 814] width 155 height 109
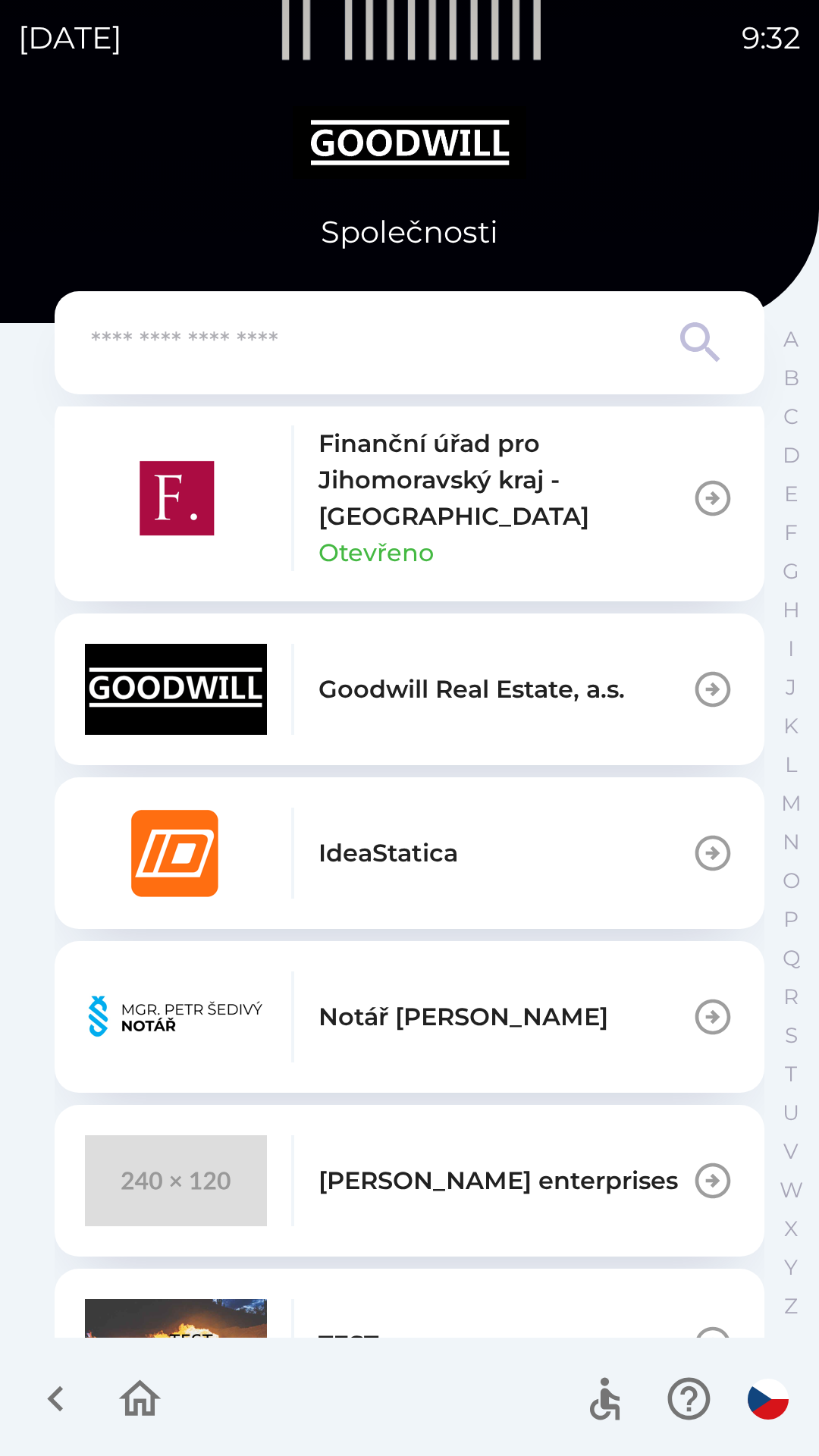
scroll to position [683, 0]
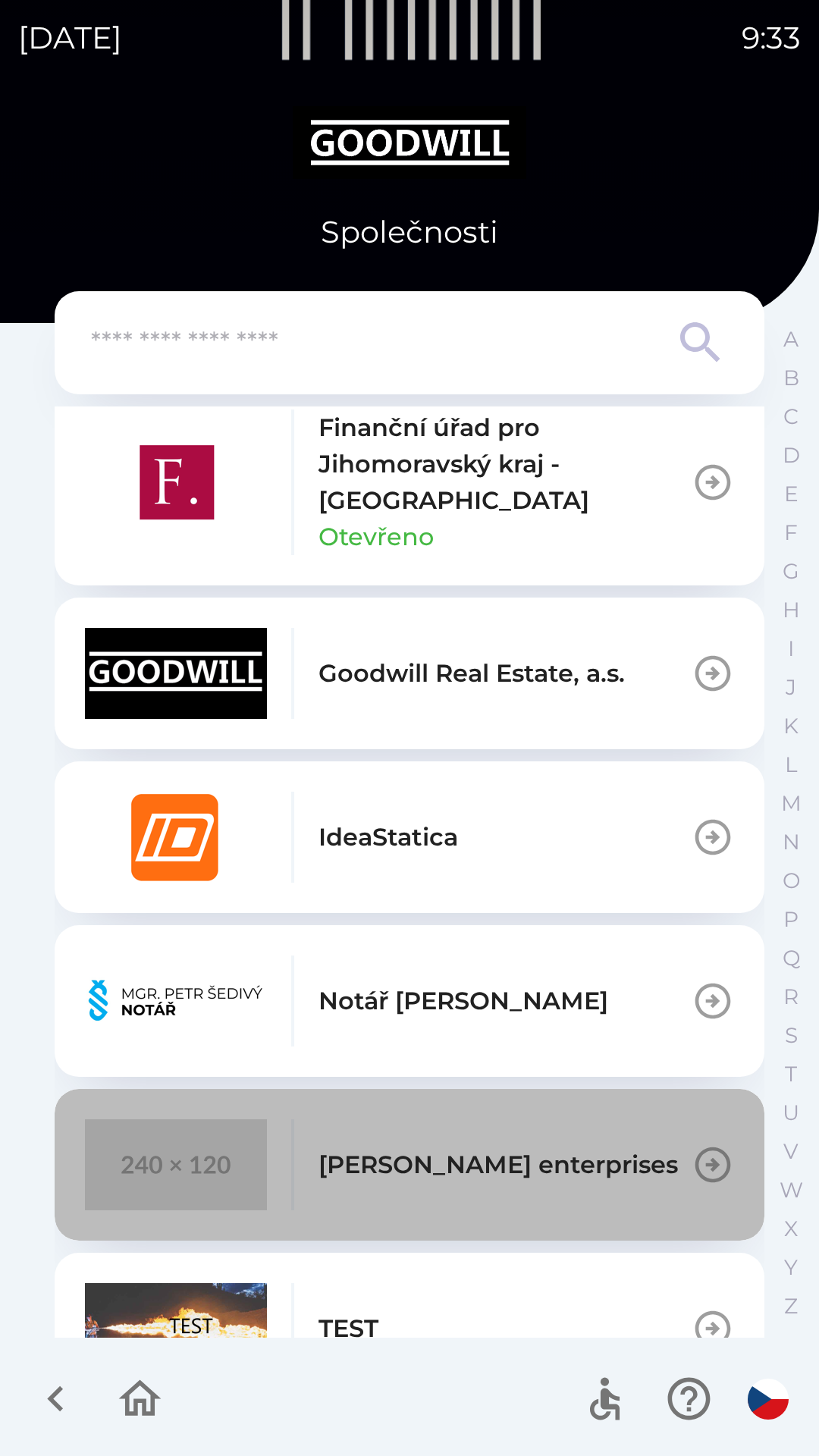
click at [461, 1166] on p "[PERSON_NAME] enterprises" at bounding box center [498, 1165] width 360 height 36
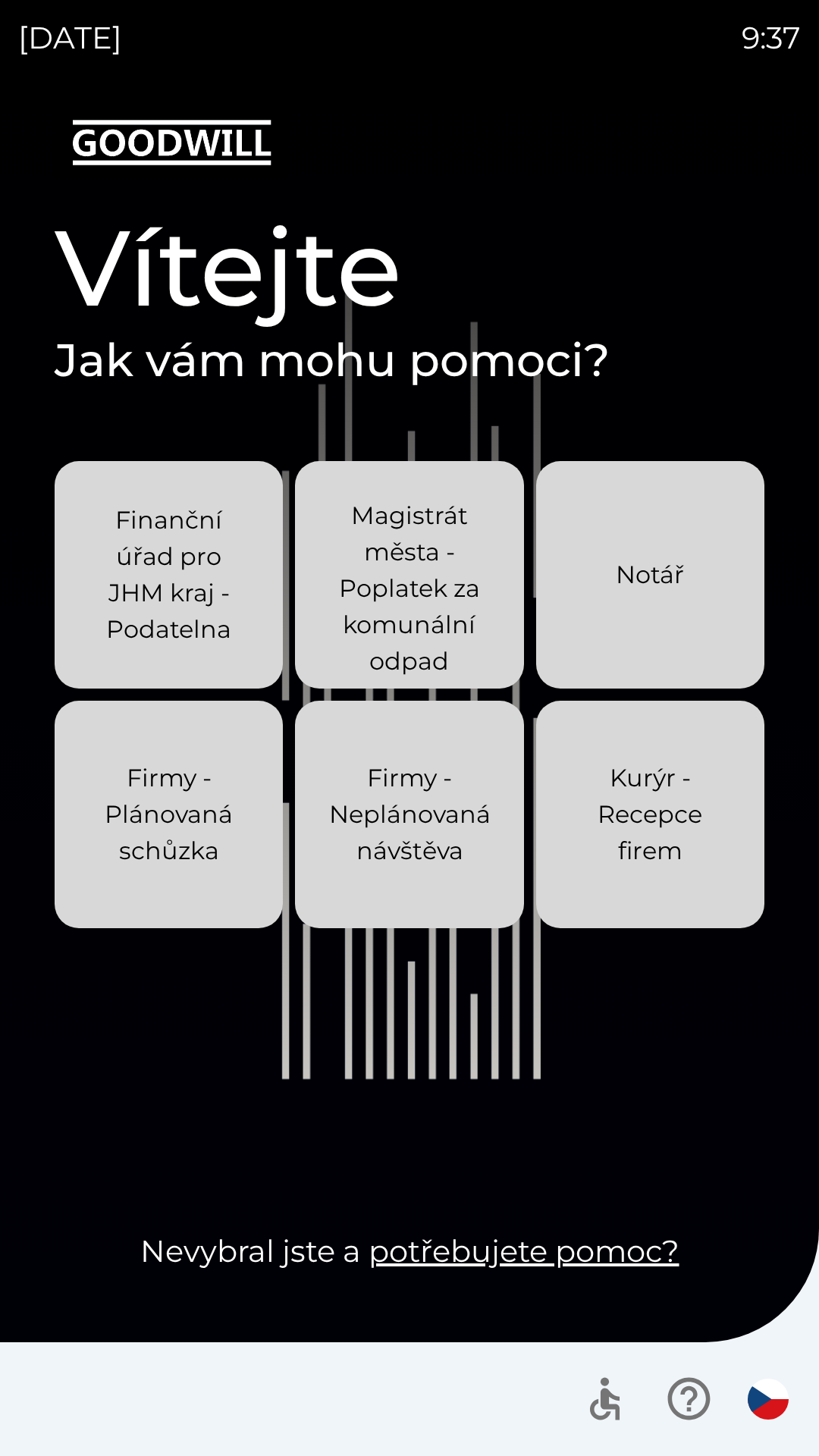
click at [628, 785] on p "Kurýr - Recepce firem" at bounding box center [650, 814] width 155 height 109
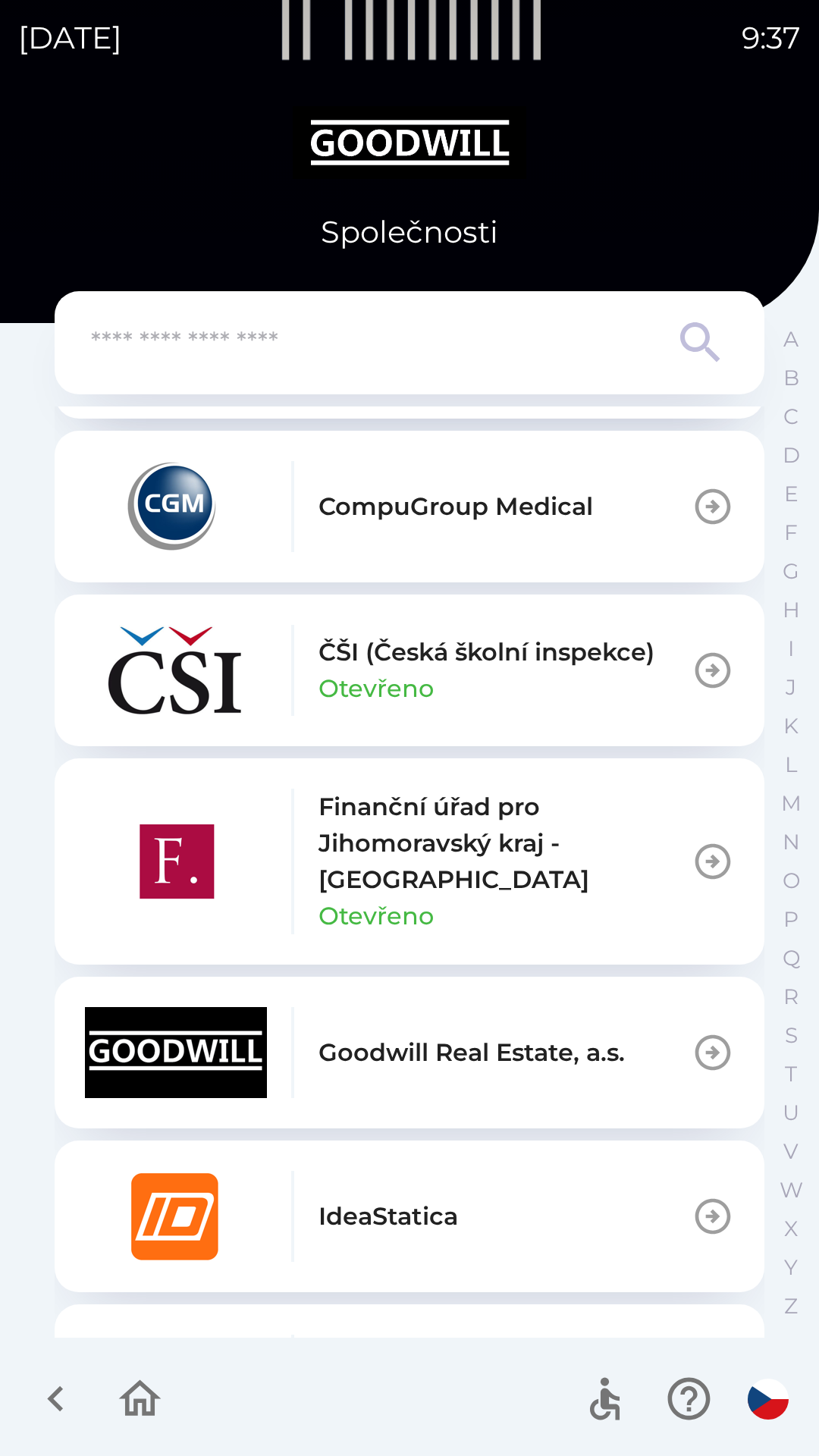
scroll to position [607, 0]
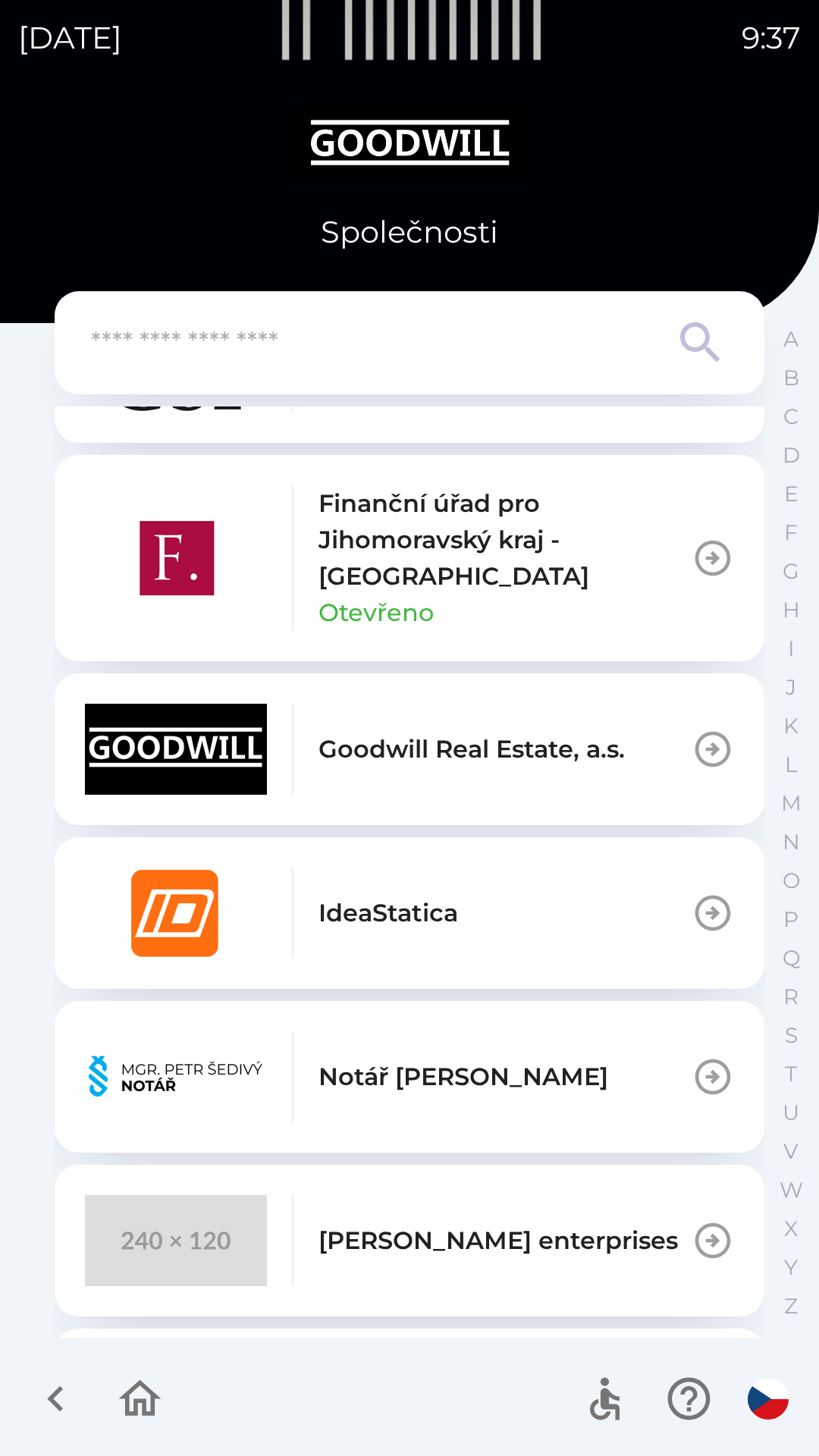
click at [527, 1245] on p "Stepan Vrany enterprises" at bounding box center [498, 1240] width 360 height 36
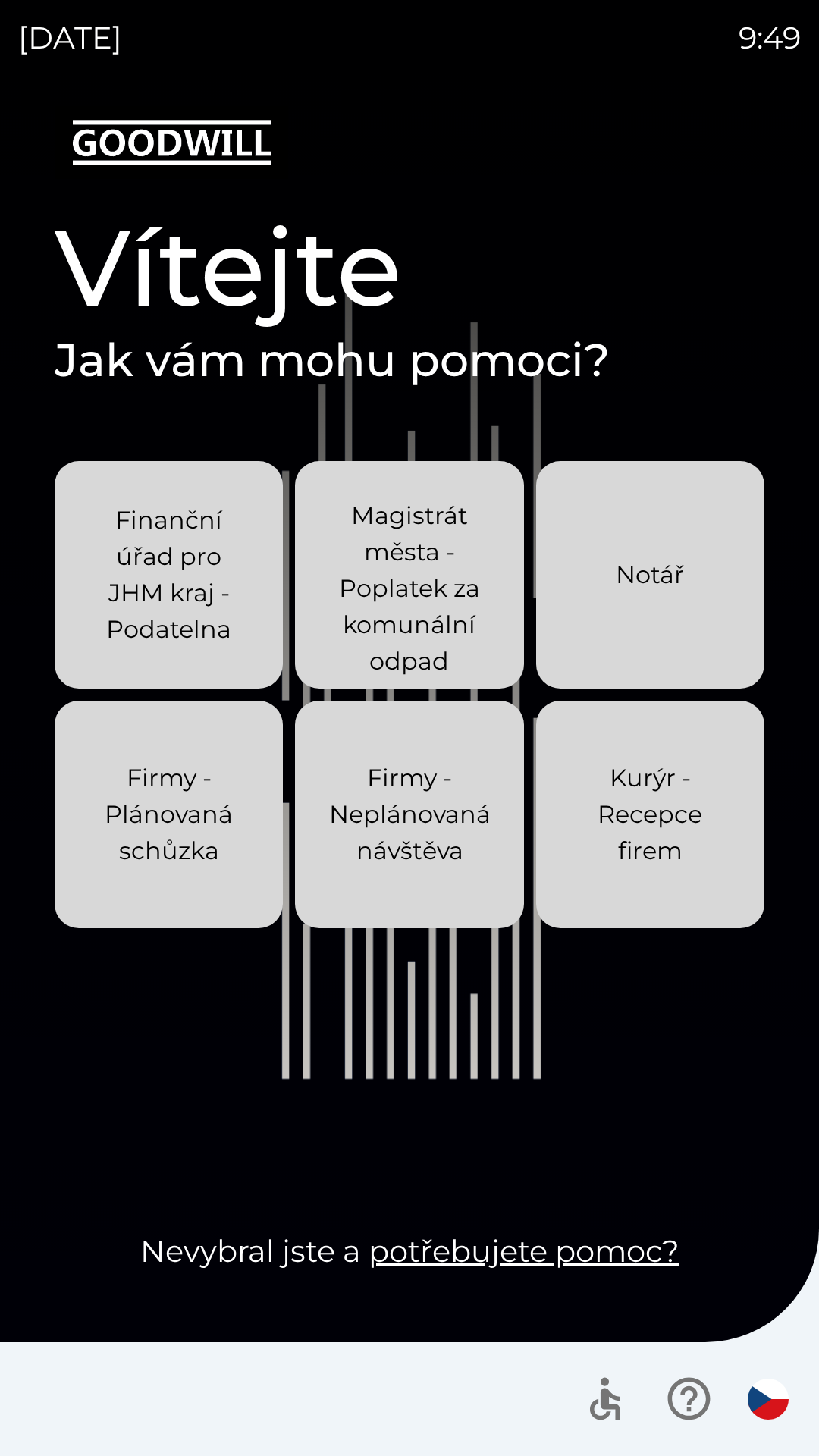
click at [681, 809] on p "Kurýr - Recepce firem" at bounding box center [650, 814] width 155 height 109
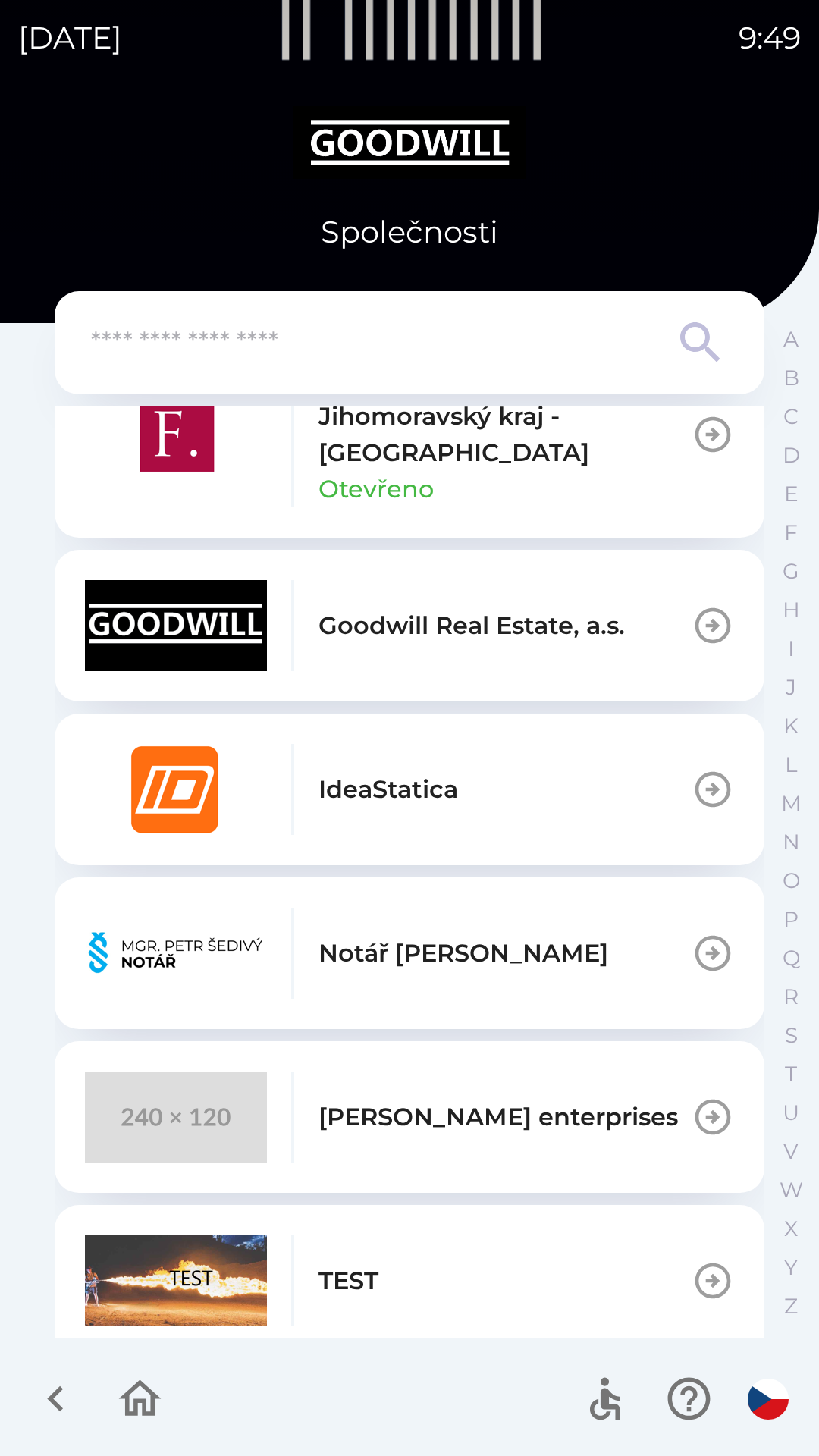
scroll to position [911, 0]
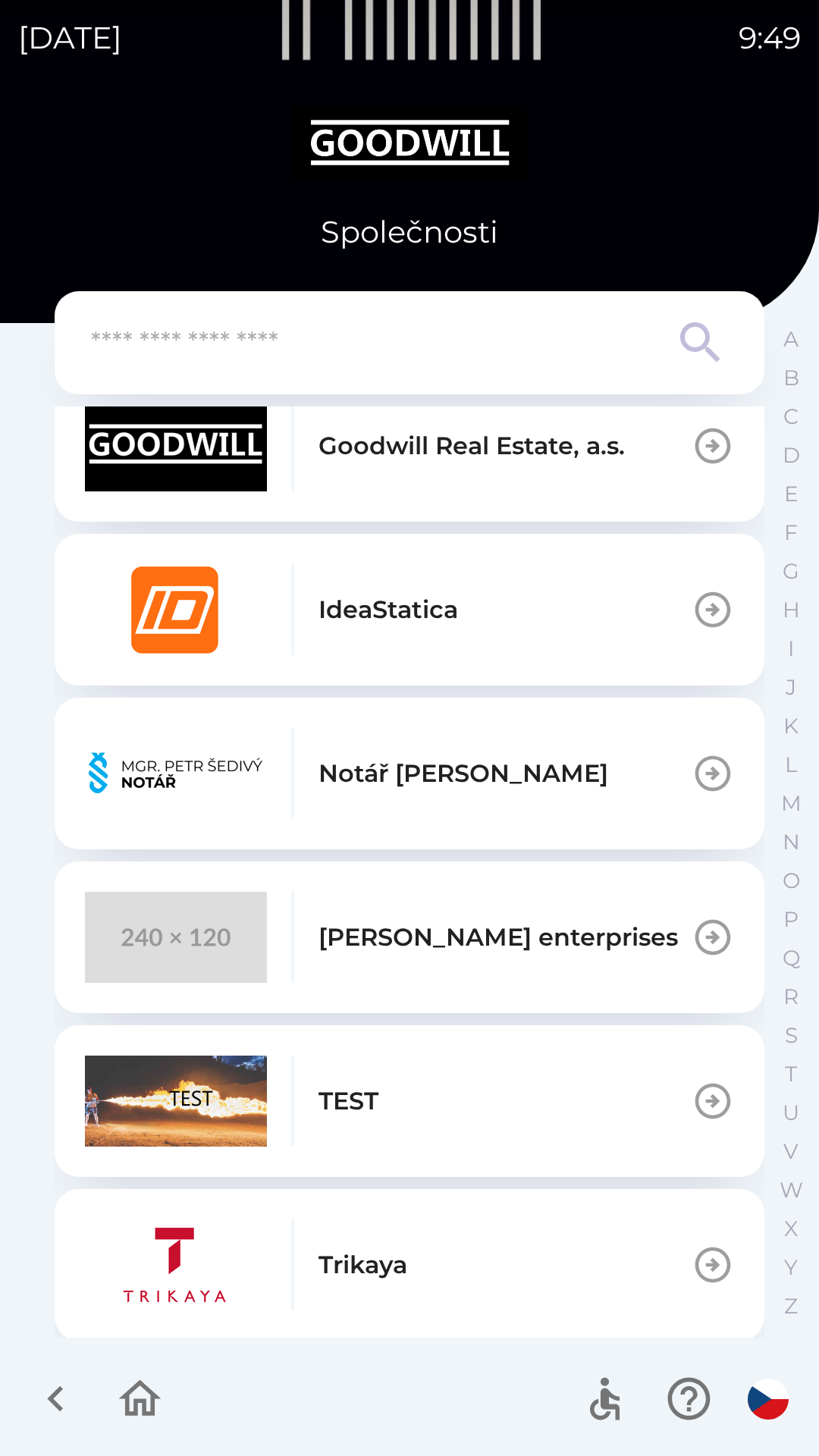
click at [480, 936] on p "[PERSON_NAME] enterprises" at bounding box center [498, 937] width 360 height 36
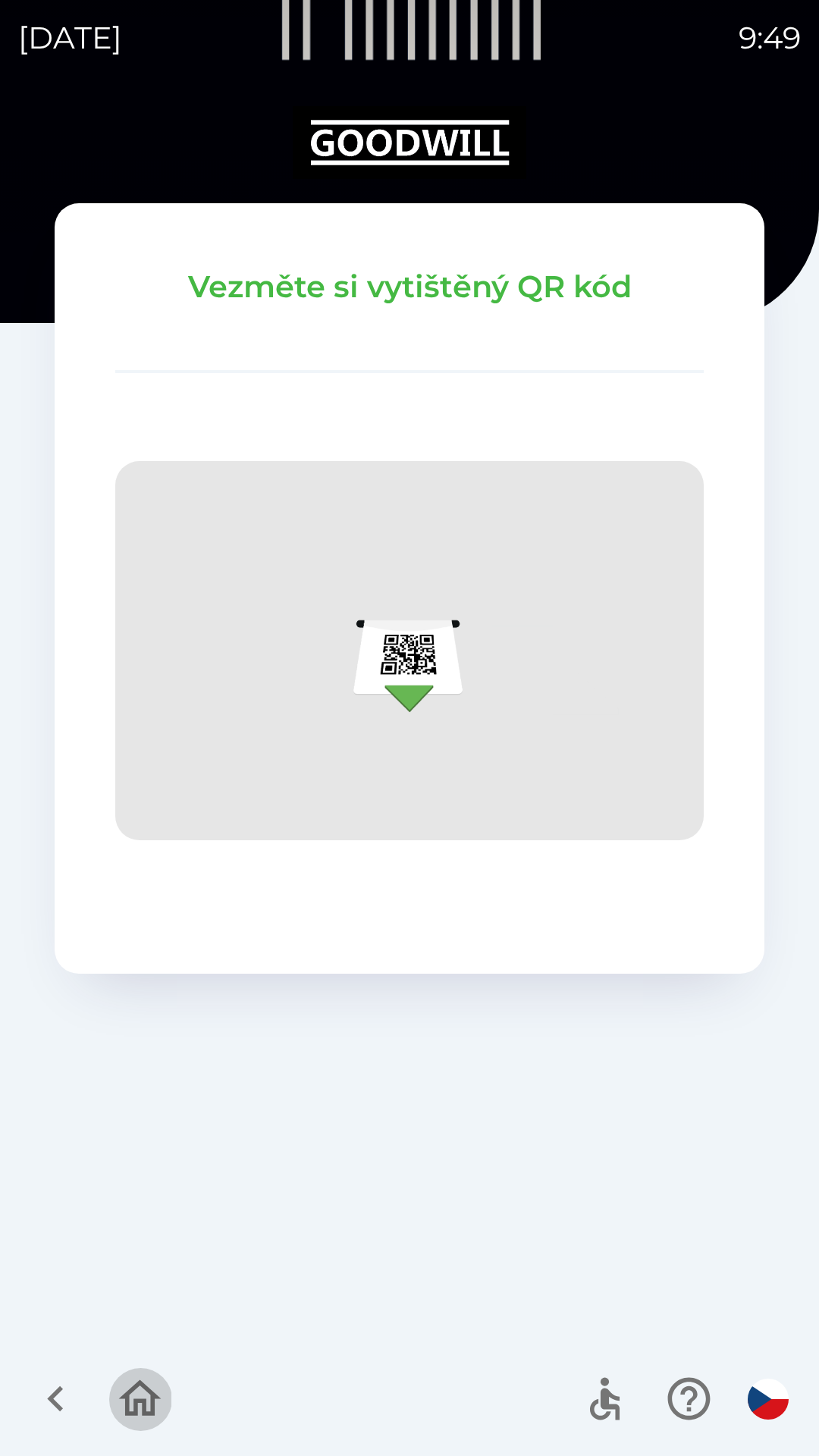
click at [126, 1378] on icon "button" at bounding box center [140, 1399] width 50 height 50
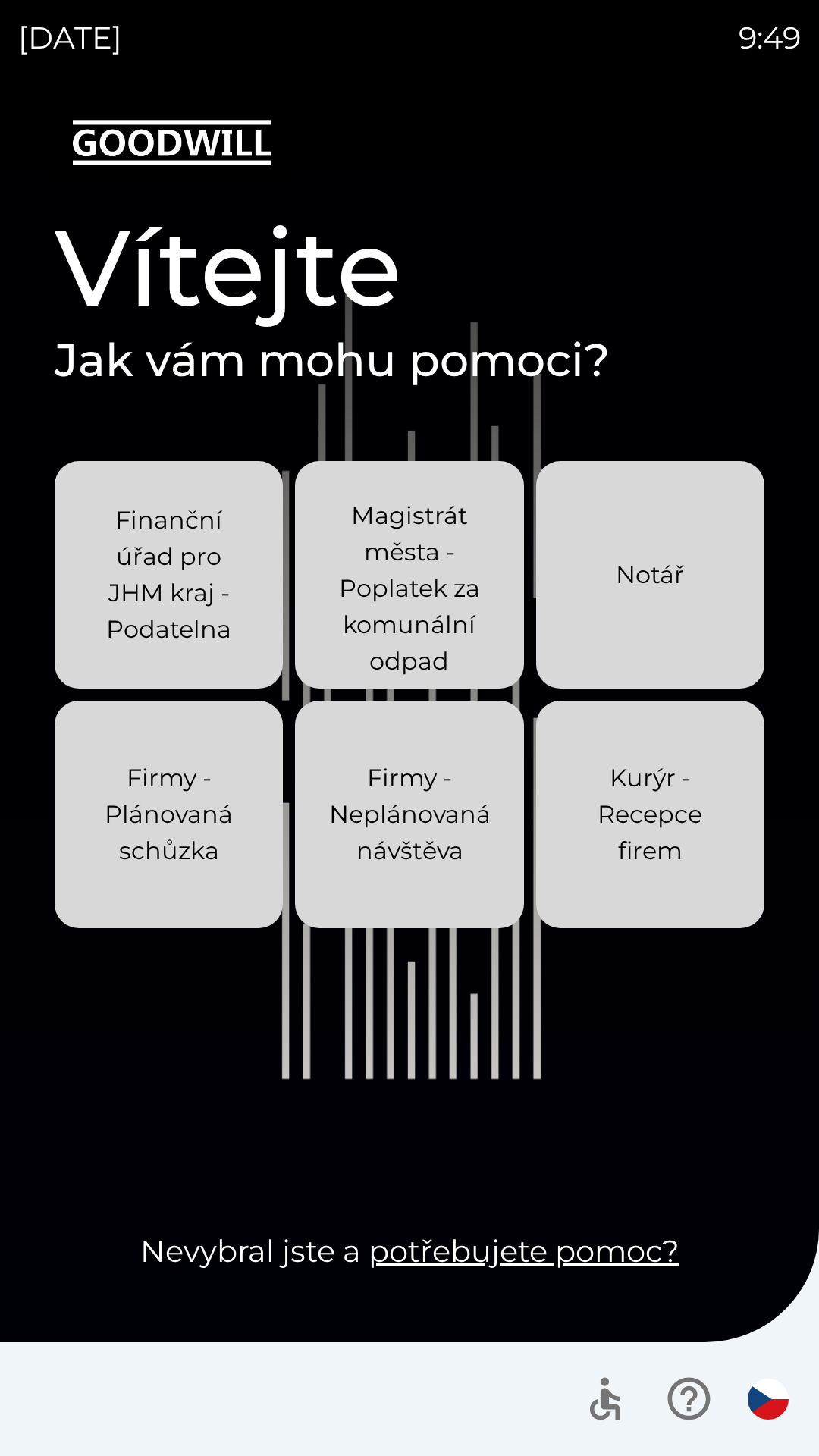
drag, startPoint x: 660, startPoint y: 946, endPoint x: 662, endPoint y: 932, distance: 14.1
click at [660, 946] on div "Finanční úřad pro JHM kraj - Podatelna Magistrát města - Poplatek za komunální …" at bounding box center [409, 814] width 710 height 707
click at [671, 884] on div "Kurýr - Recepce firem" at bounding box center [650, 814] width 155 height 158
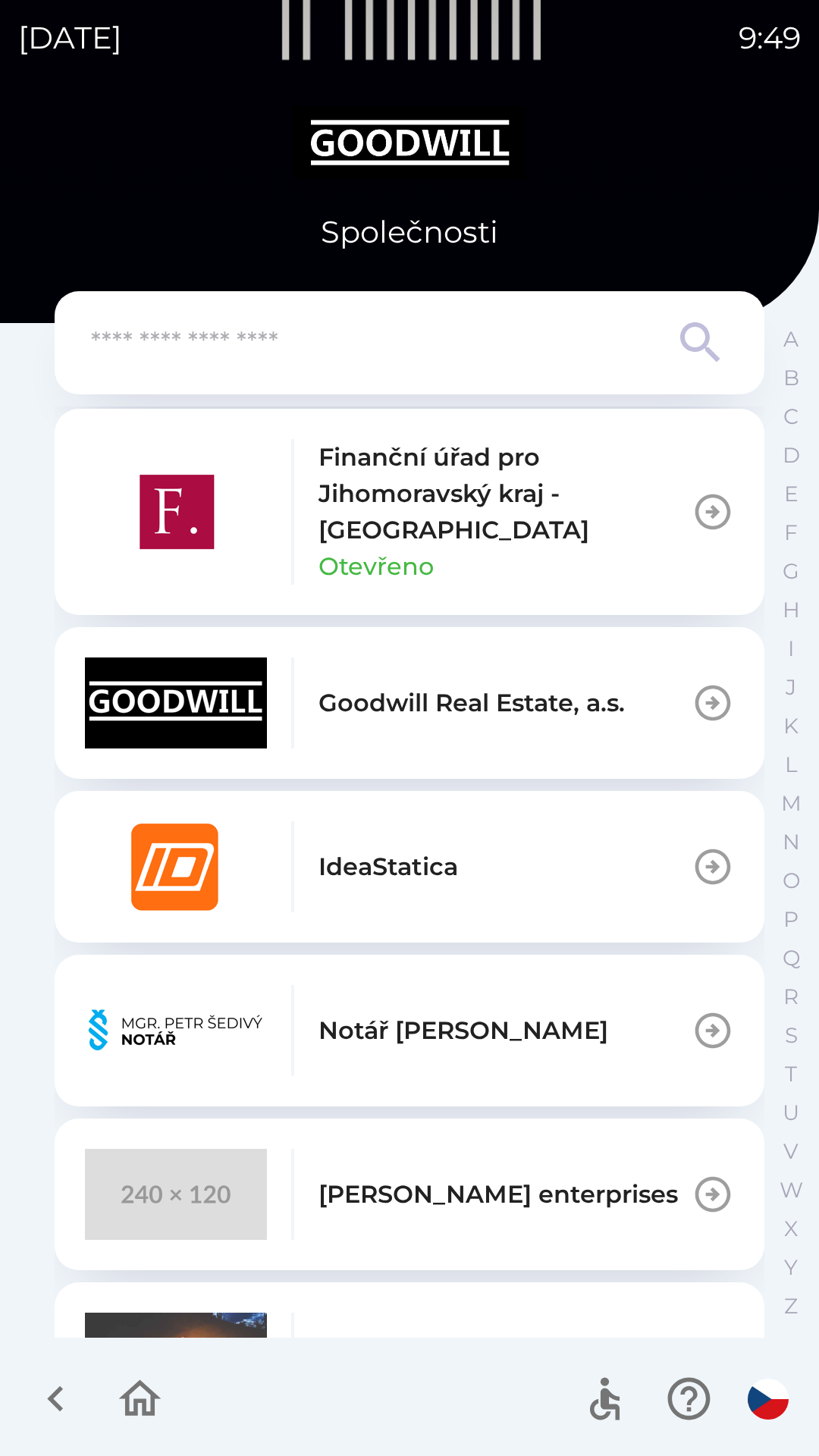
scroll to position [758, 0]
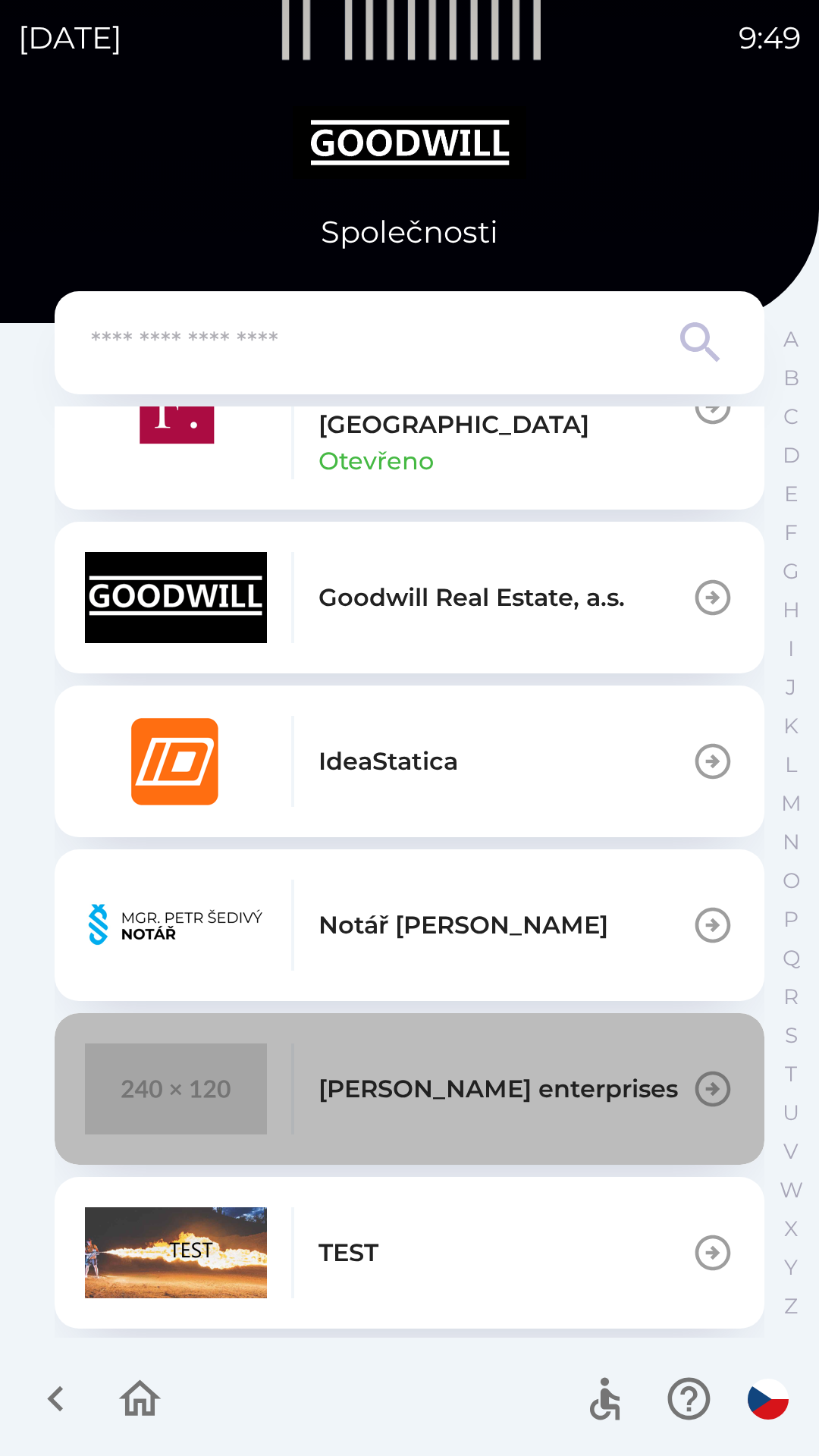
click at [469, 1096] on p "[PERSON_NAME] enterprises" at bounding box center [498, 1089] width 360 height 36
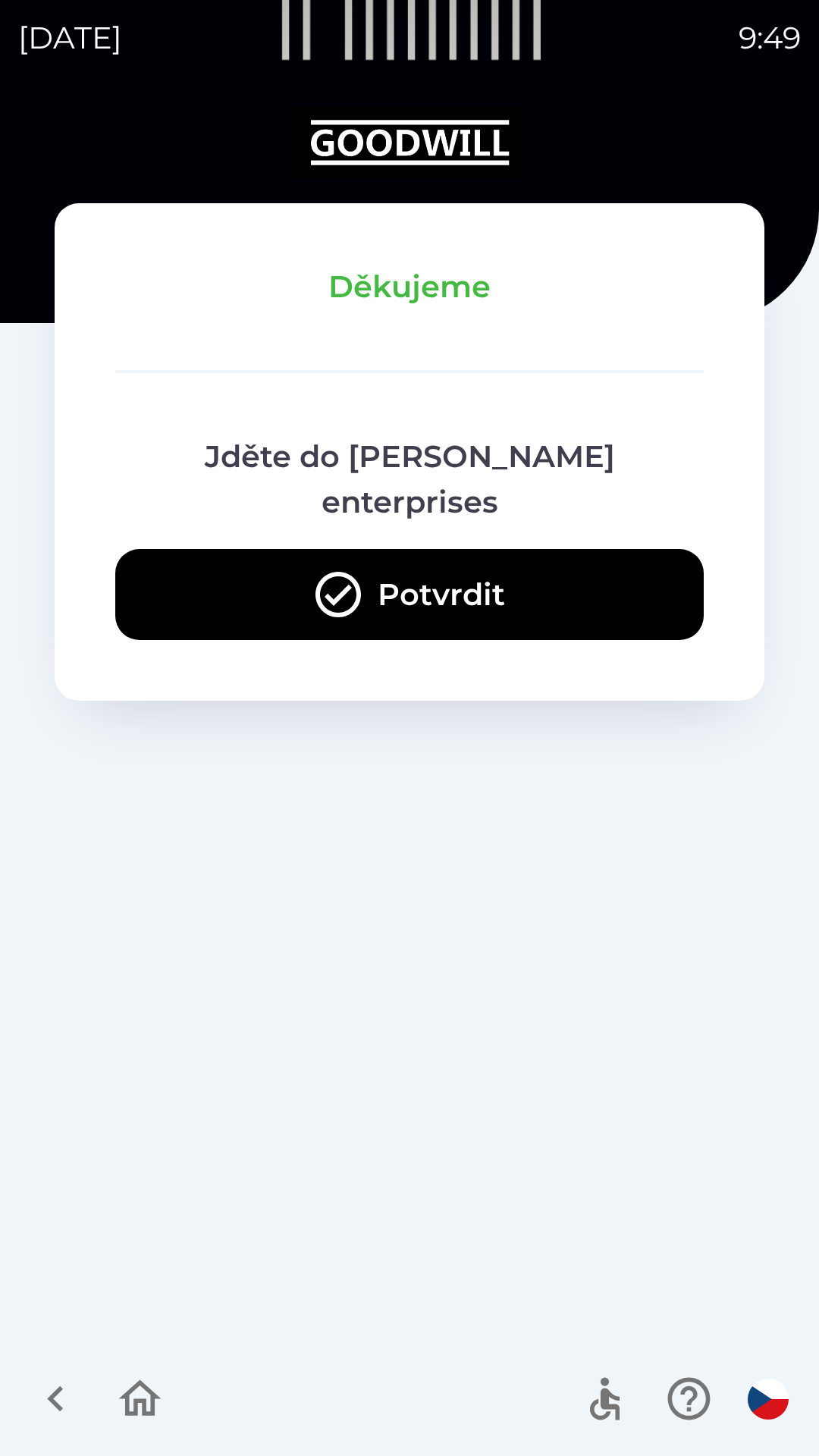
click at [595, 574] on button "Potvrdit" at bounding box center [409, 594] width 588 height 91
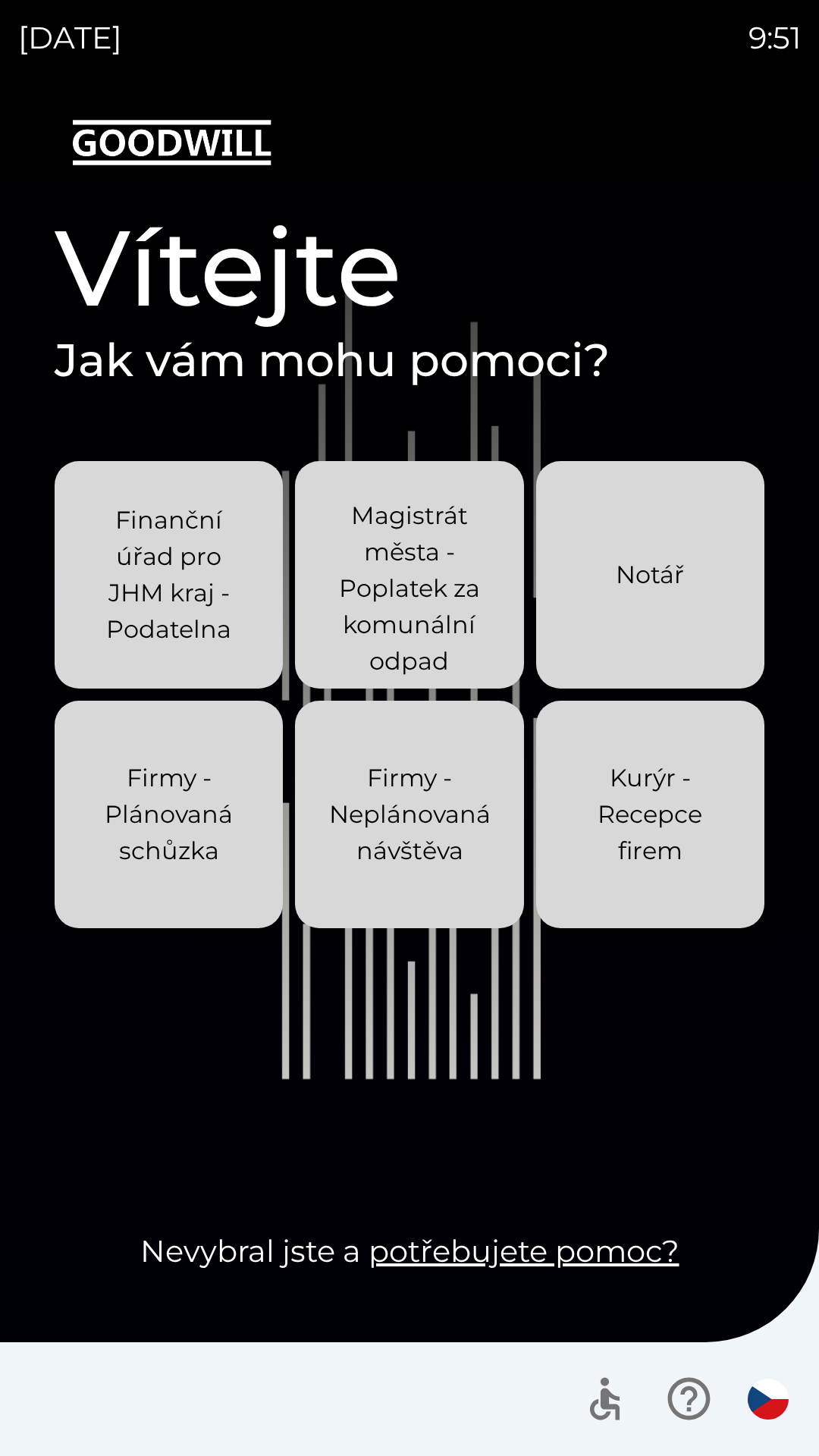
click at [704, 798] on p "Kurýr - Recepce firem" at bounding box center [650, 814] width 155 height 109
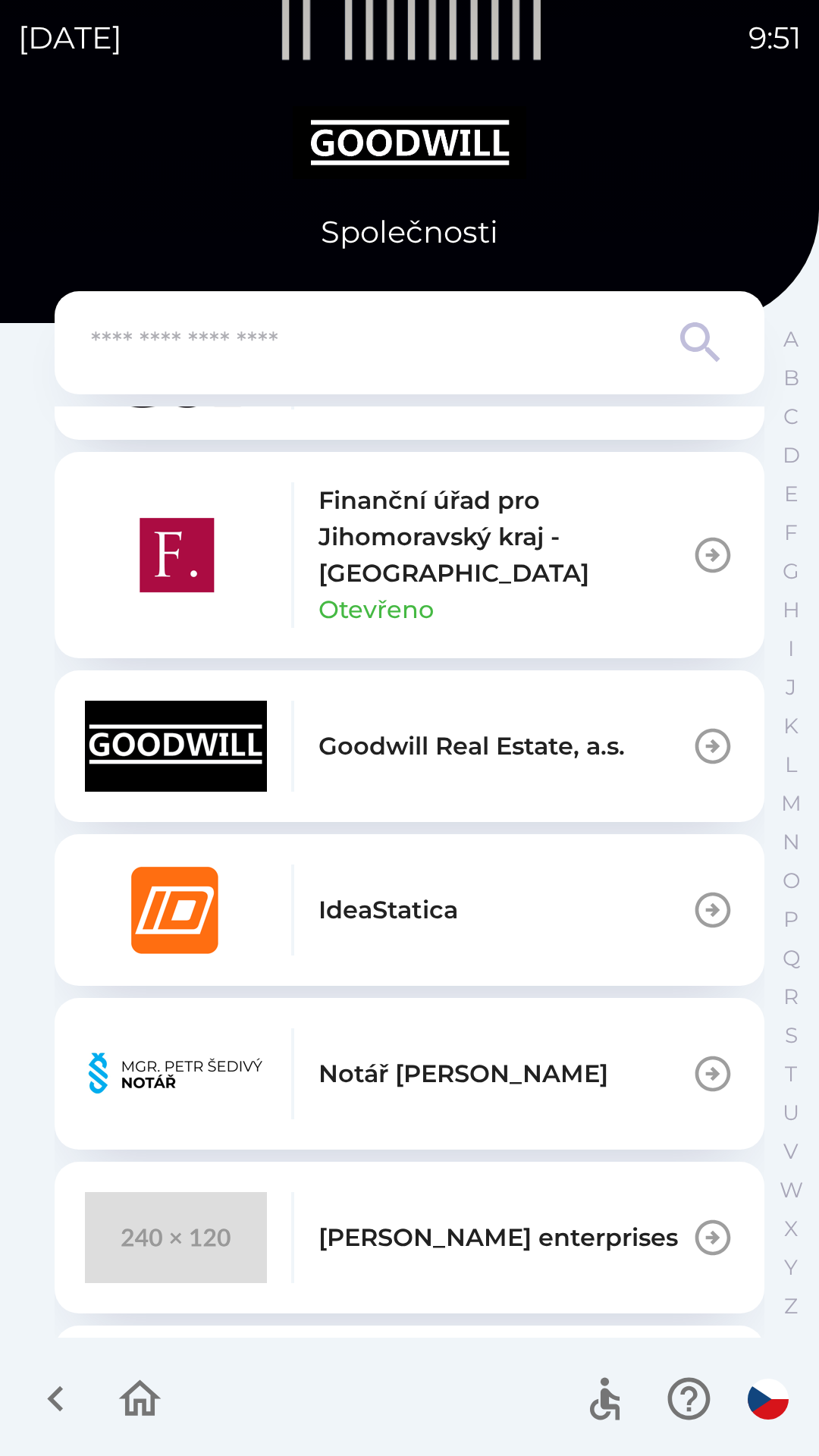
scroll to position [758, 0]
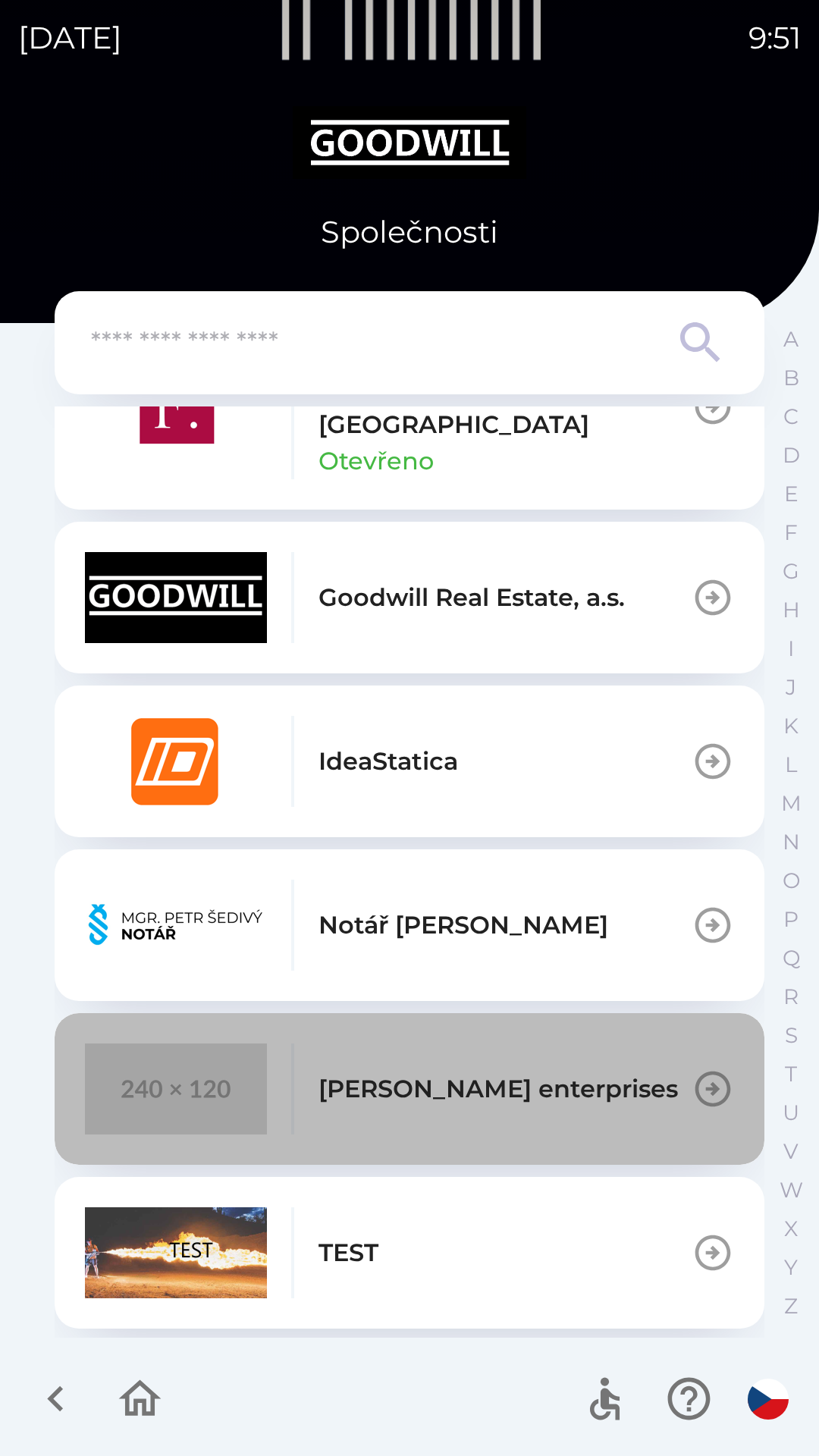
click at [552, 1087] on p "[PERSON_NAME] enterprises" at bounding box center [498, 1089] width 360 height 36
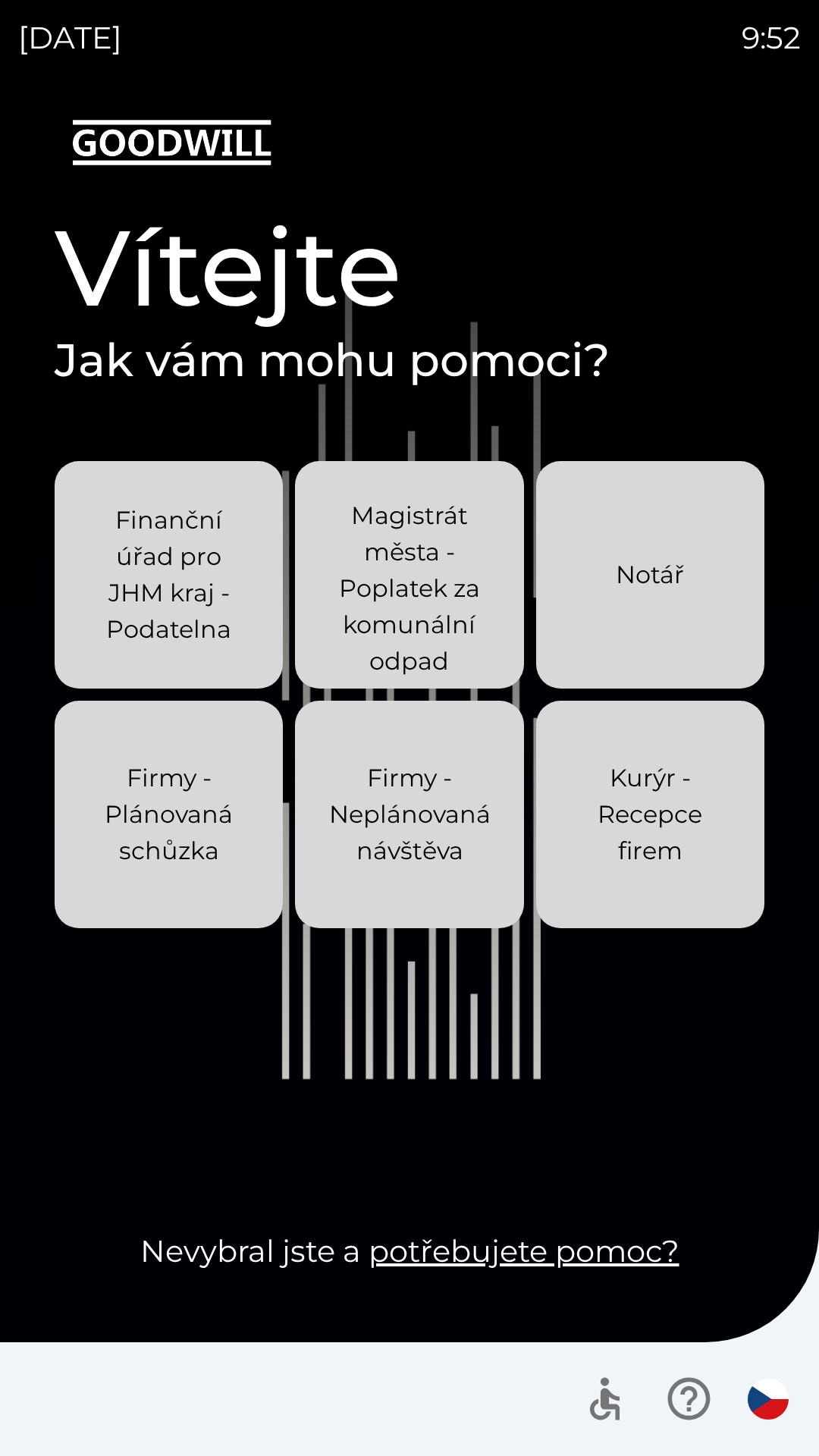
click at [672, 725] on button "Kurýr - Recepce firem" at bounding box center [650, 814] width 228 height 228
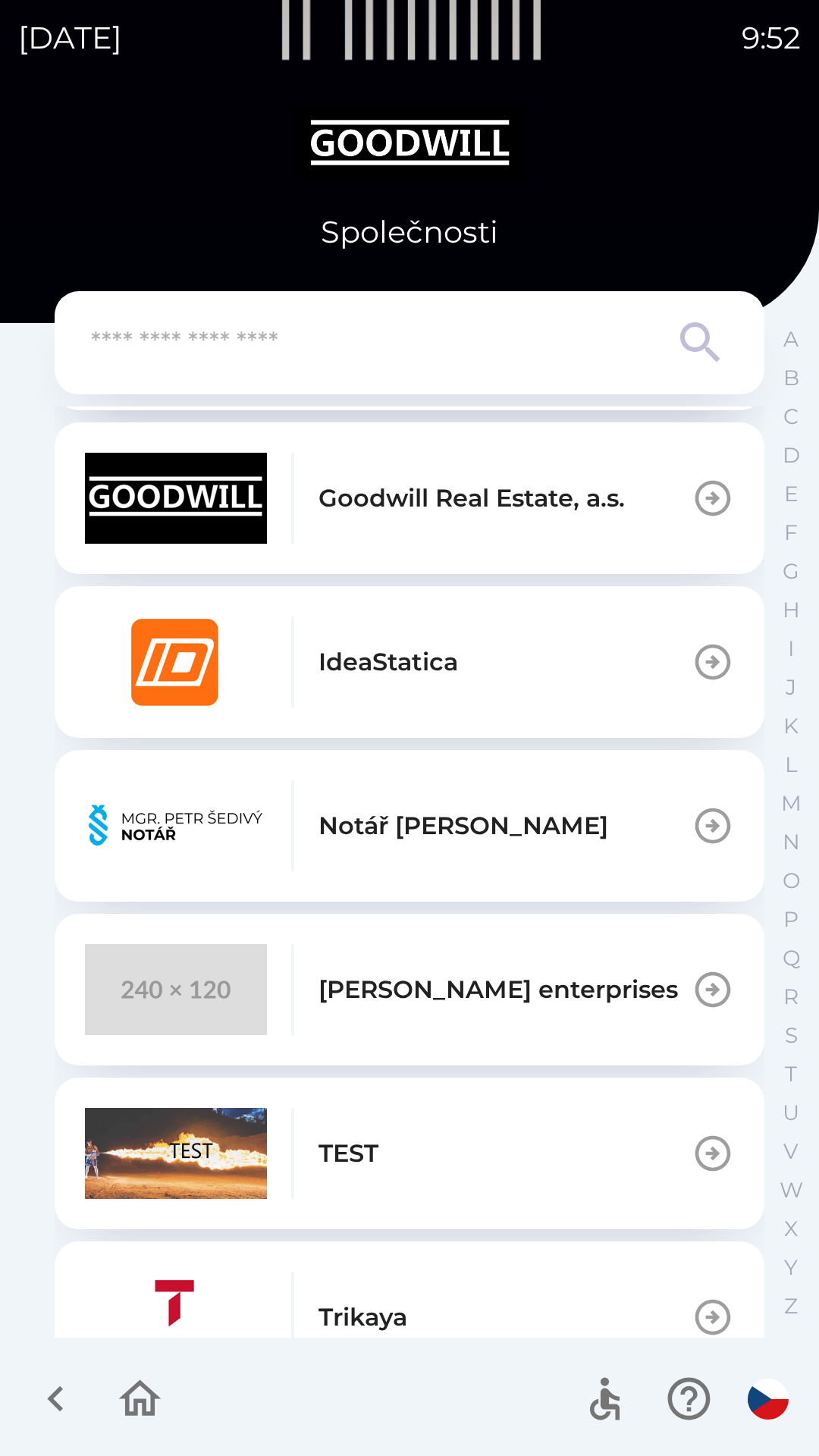
scroll to position [986, 0]
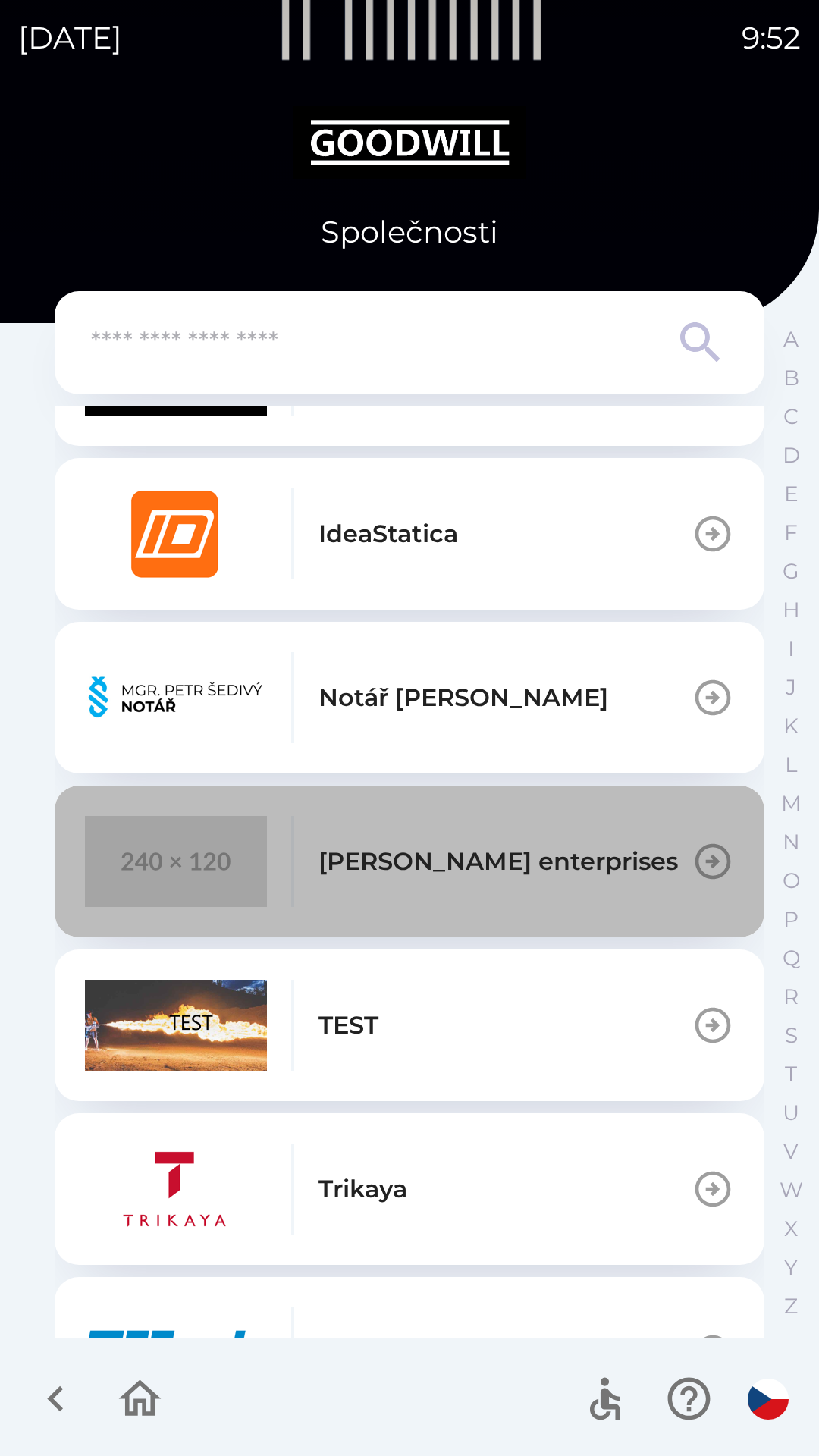
click at [507, 902] on div "[PERSON_NAME] enterprises" at bounding box center [381, 861] width 593 height 91
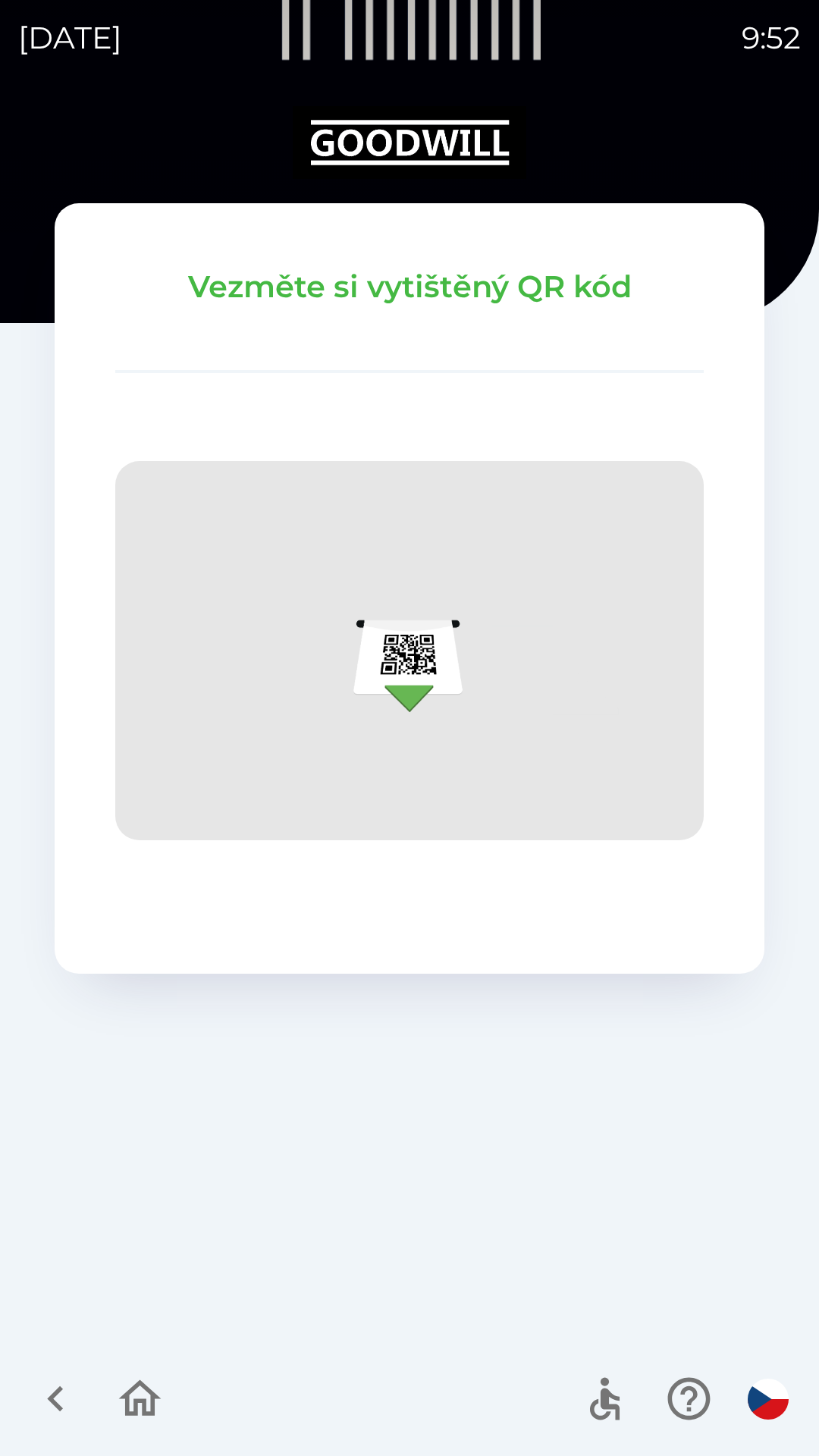
click at [130, 1409] on icon "button" at bounding box center [140, 1399] width 50 height 50
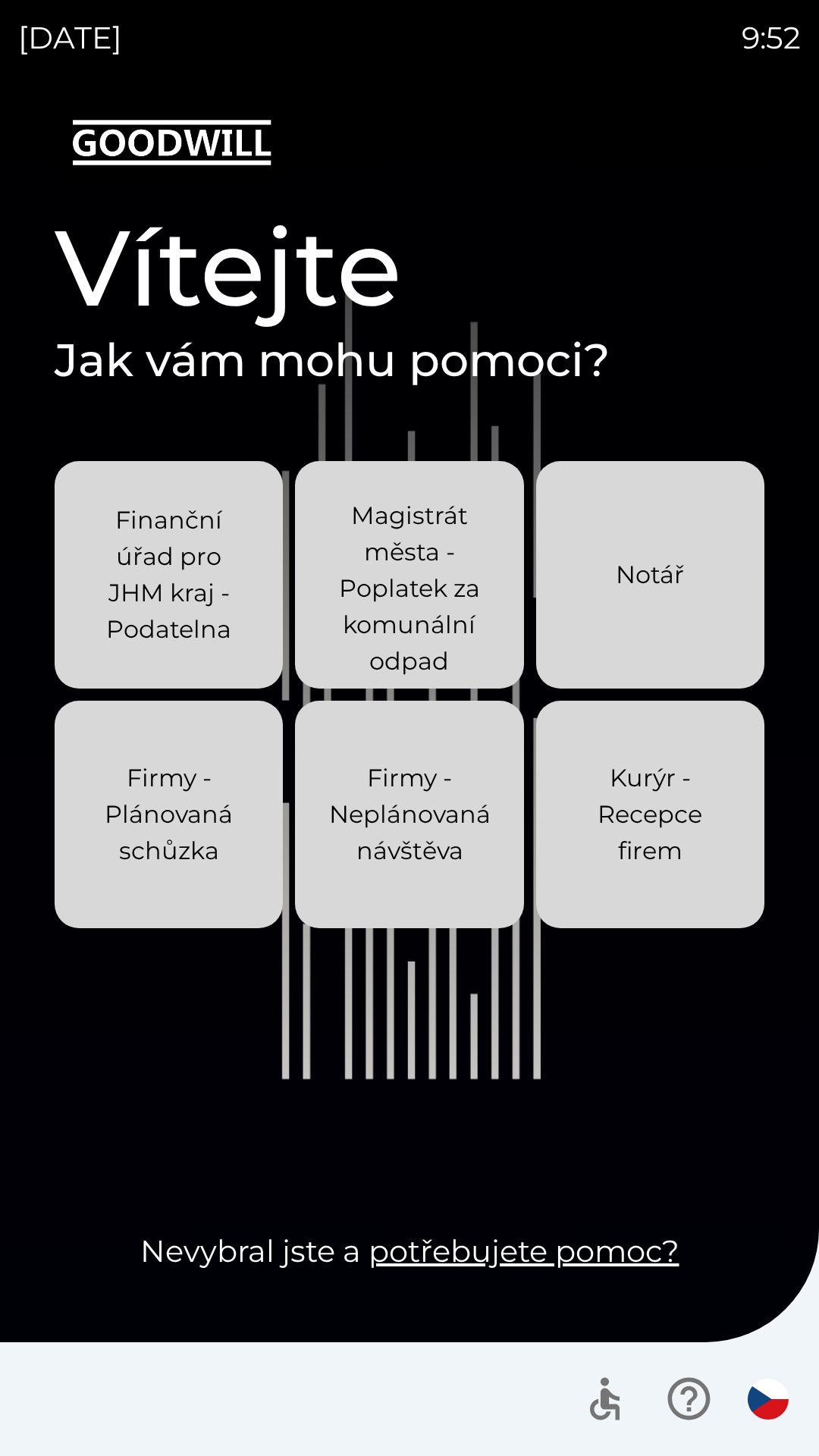
click at [677, 898] on button "Kurýr - Recepce firem" at bounding box center [650, 814] width 228 height 228
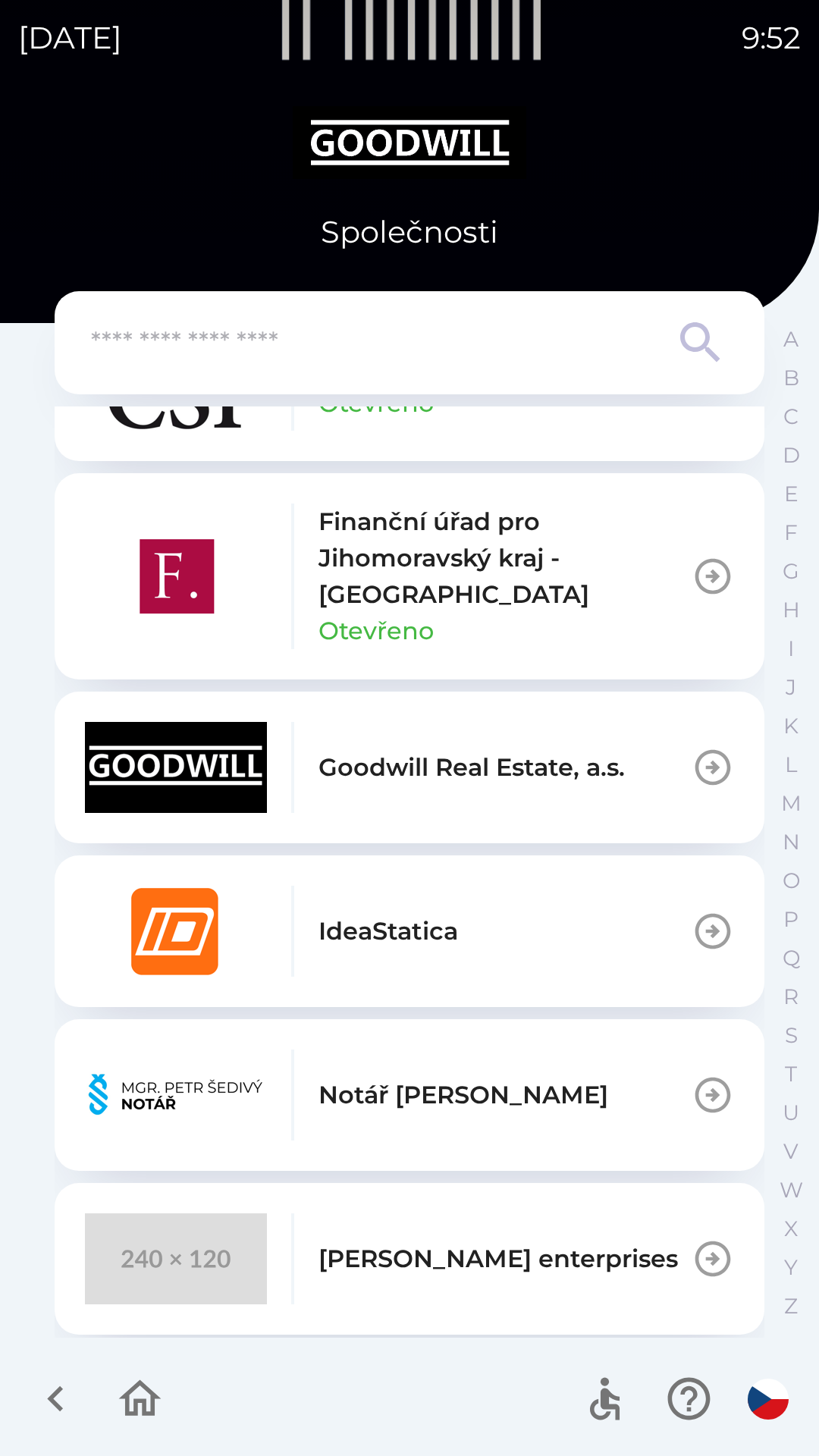
scroll to position [683, 0]
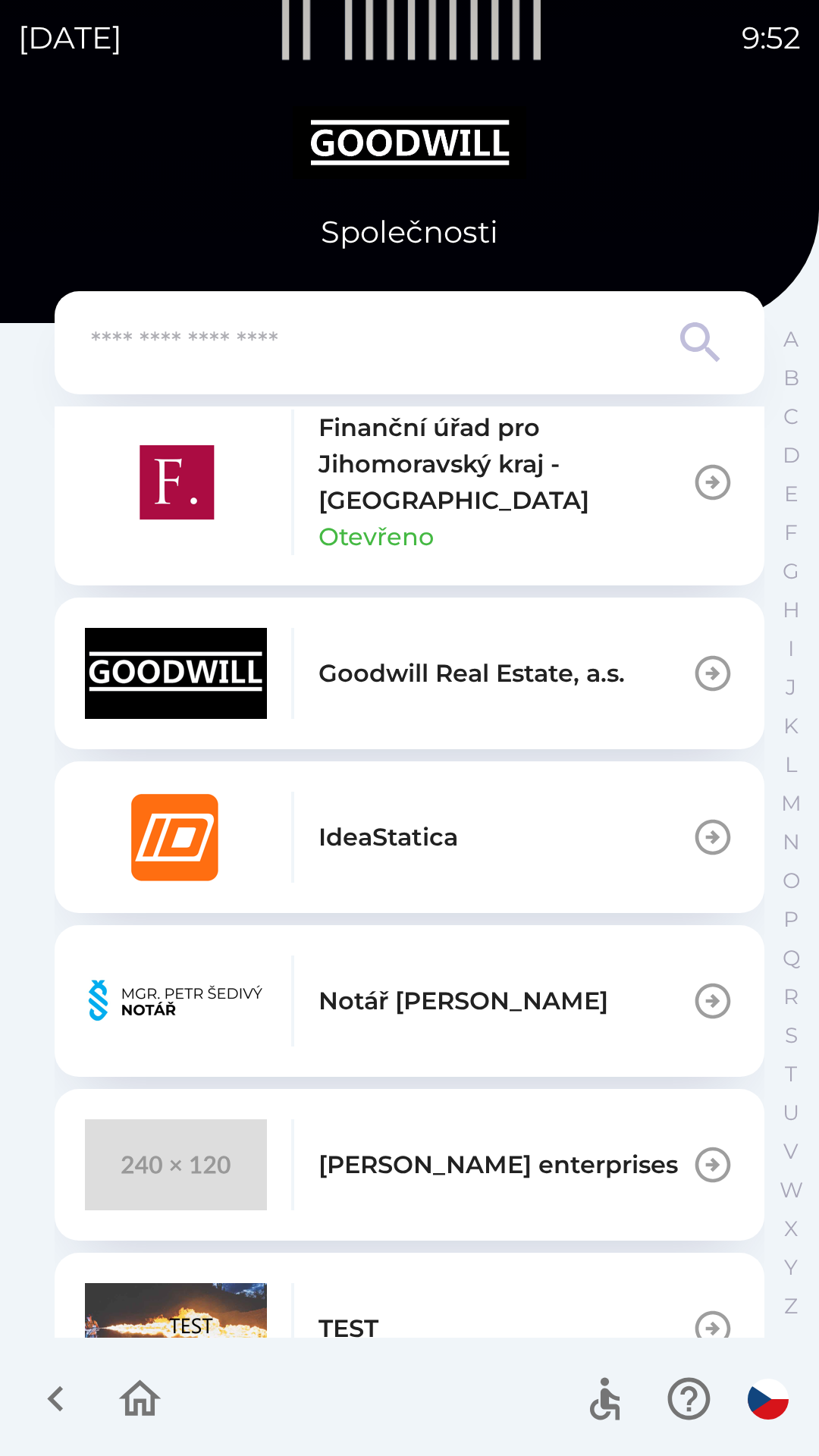
click at [547, 1124] on div "[PERSON_NAME] enterprises" at bounding box center [381, 1165] width 593 height 91
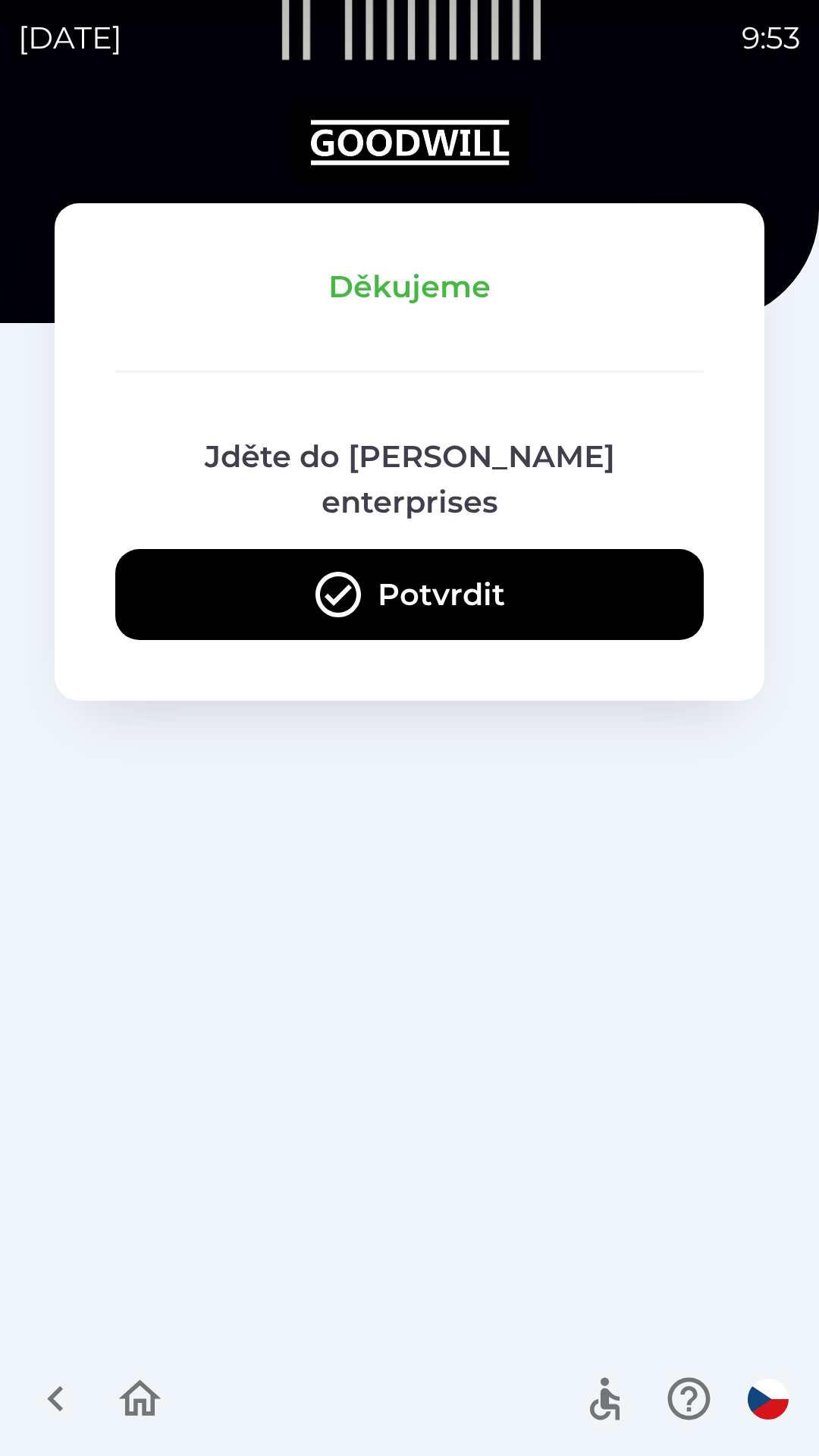
click at [537, 549] on button "Potvrdit" at bounding box center [409, 594] width 588 height 91
